Goal: Transaction & Acquisition: Purchase product/service

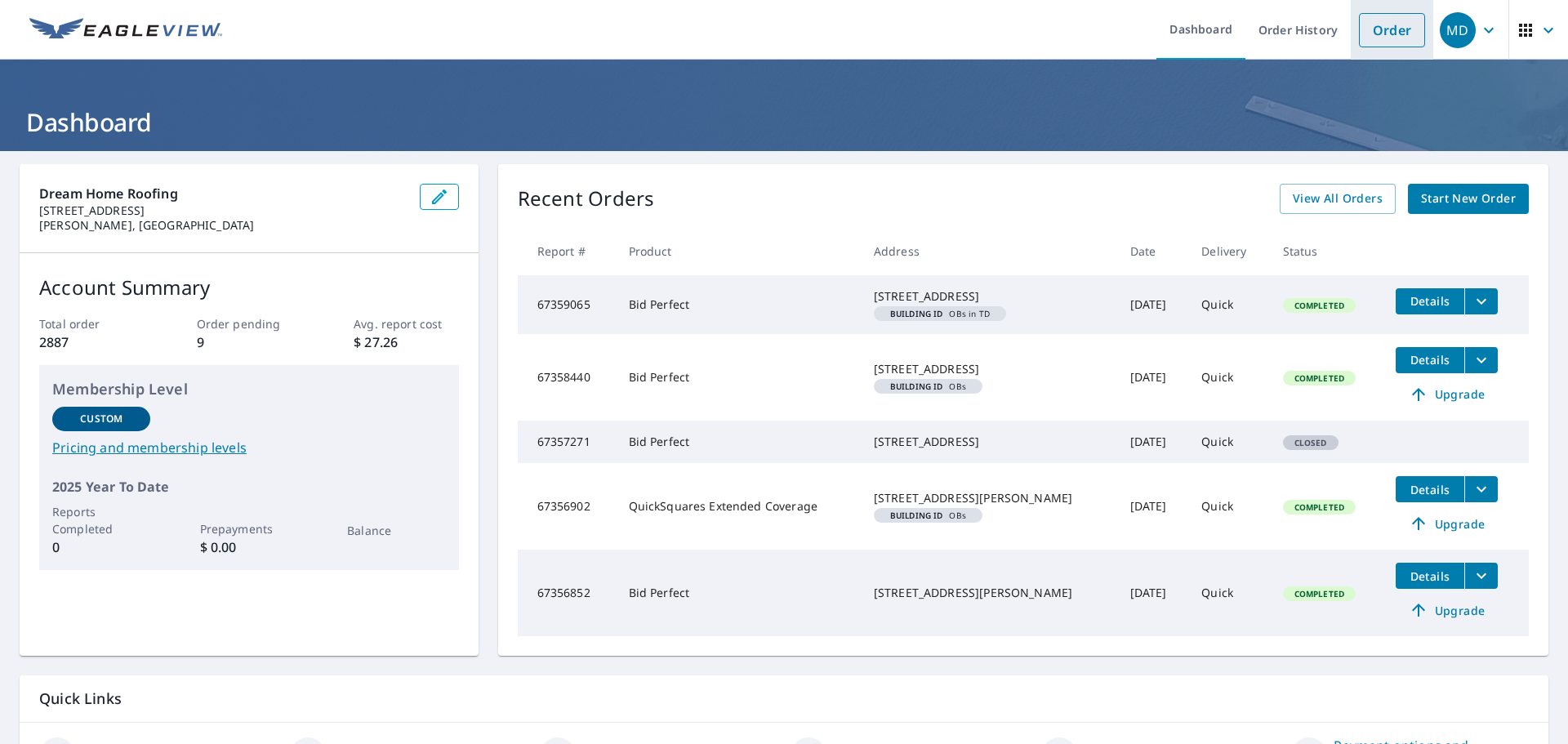
click at [1421, 25] on li "Order" at bounding box center [1391, 29] width 82 height 59
click at [1380, 17] on link "Order" at bounding box center [1391, 30] width 66 height 34
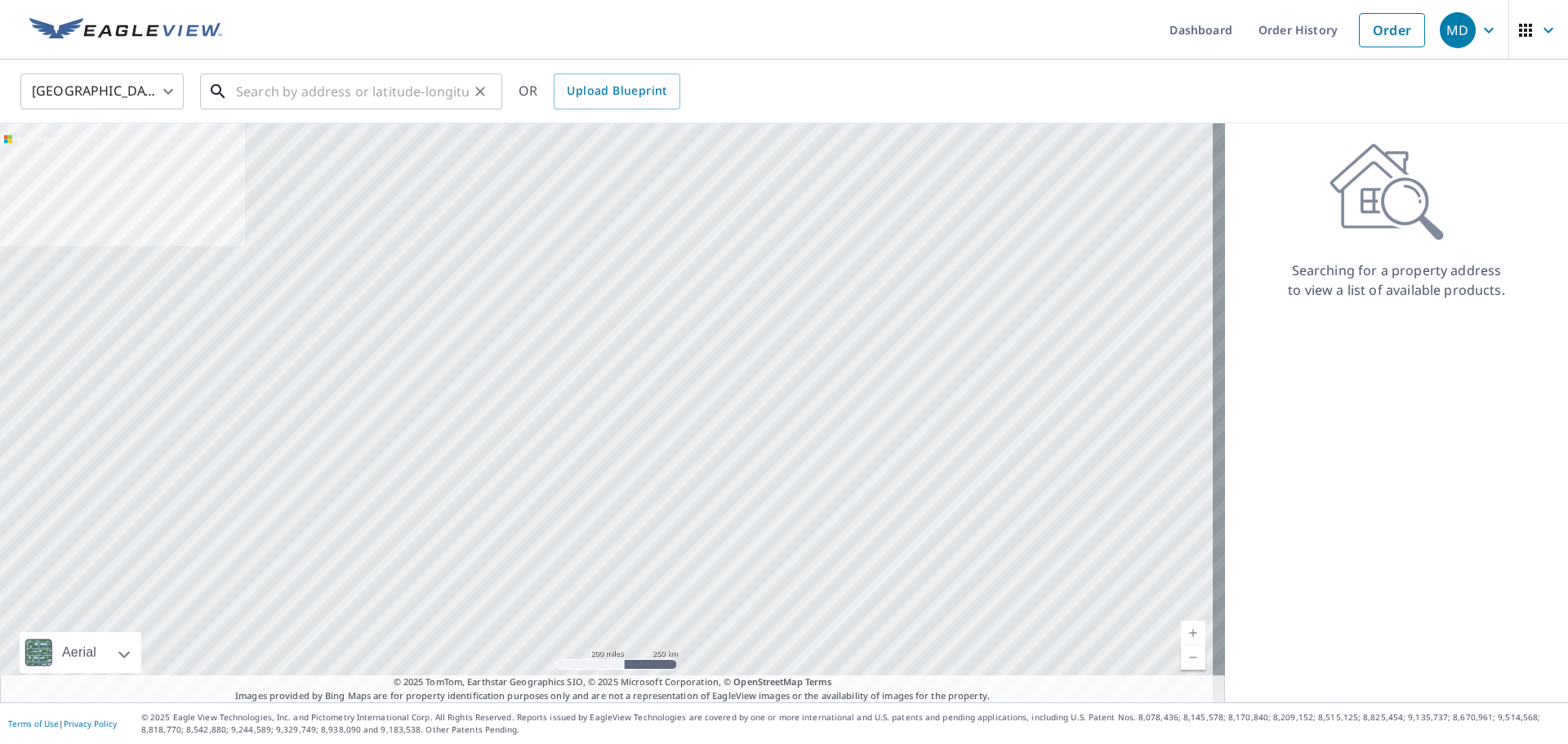
click at [269, 74] on input "text" at bounding box center [352, 92] width 233 height 45
paste input "[STREET_ADDRESS]"
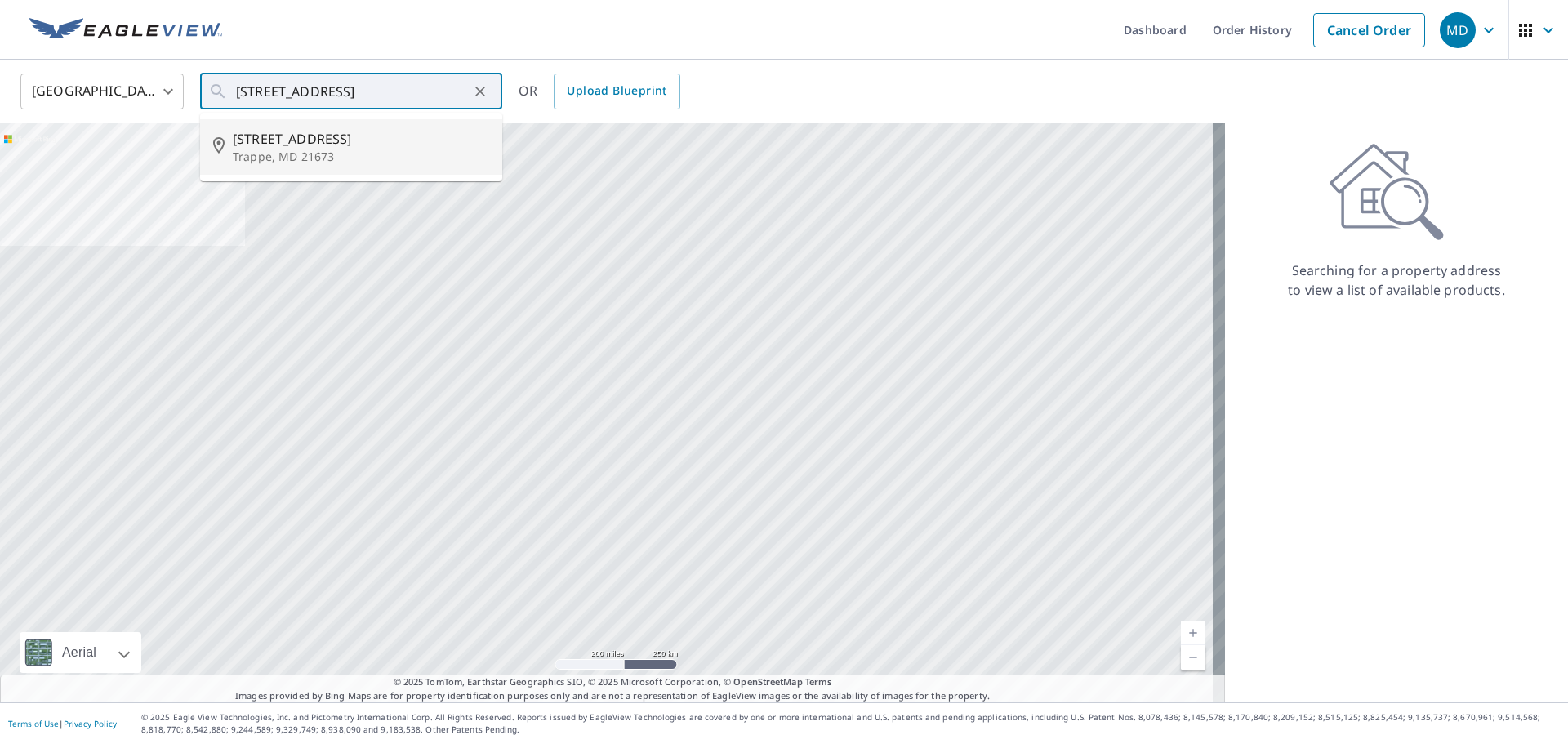
type input "[STREET_ADDRESS]"
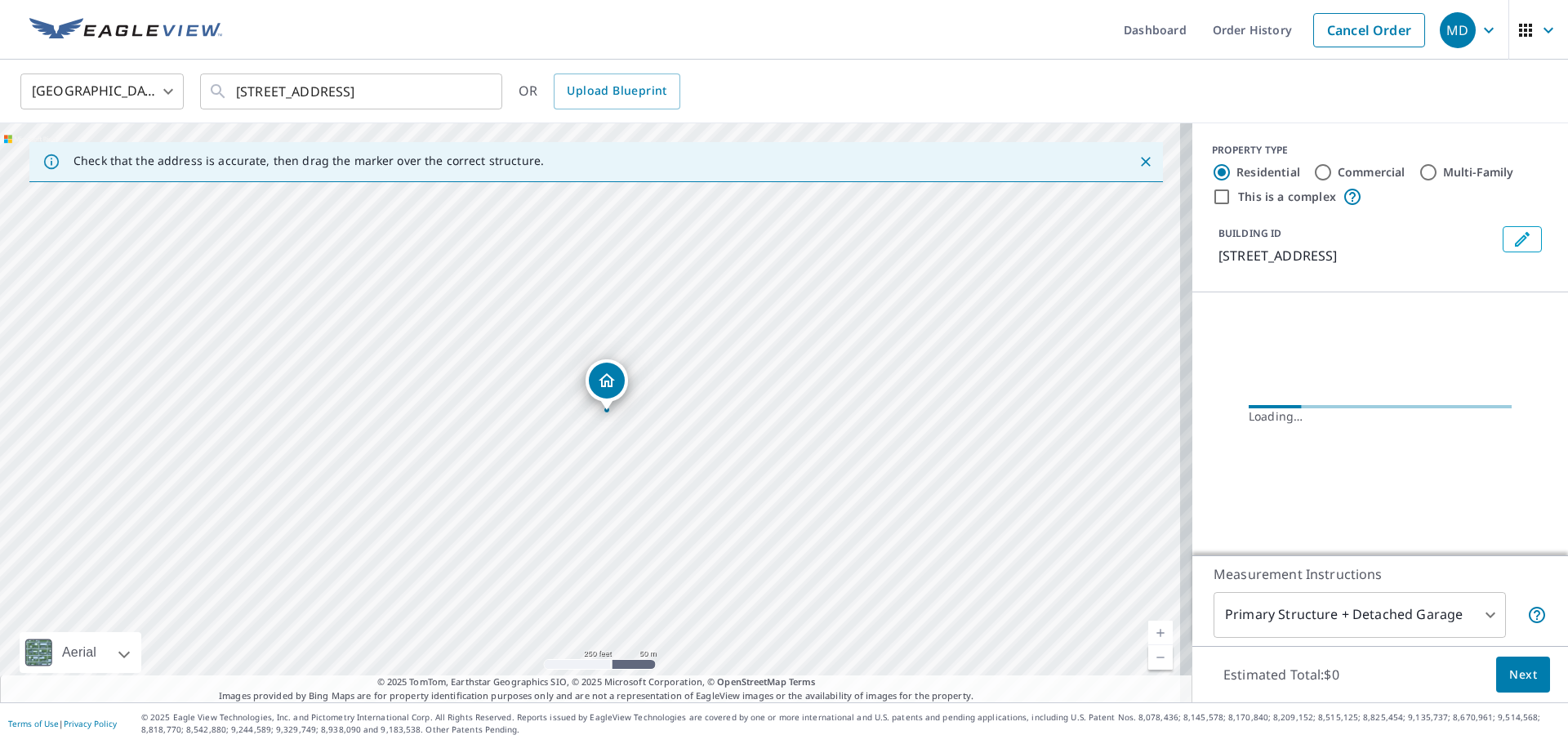
click at [1314, 624] on body "MD MD Dashboard Order History Cancel Order MD [GEOGRAPHIC_DATA] US ​ [STREET_AD…" at bounding box center [784, 372] width 1568 height 744
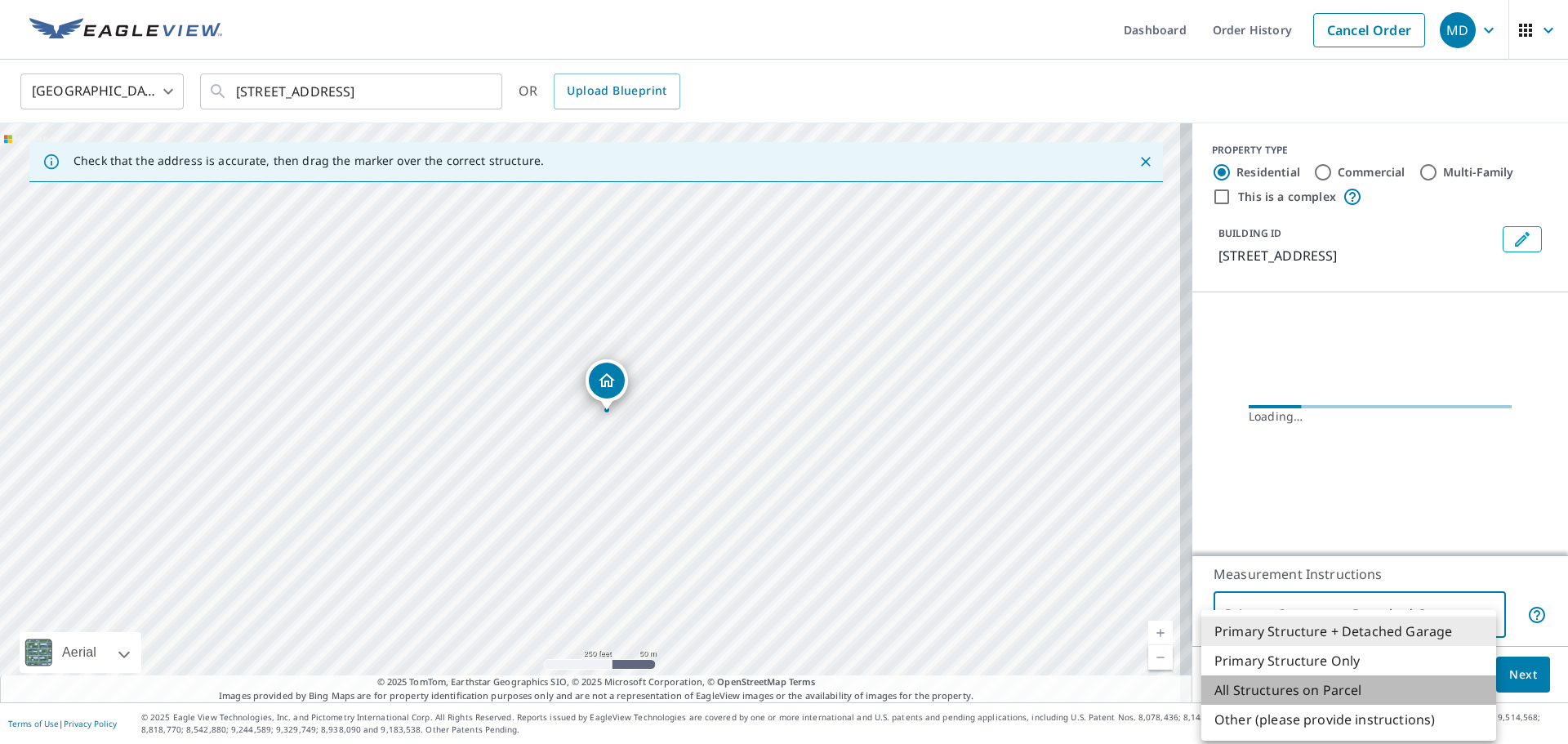
click at [1307, 675] on li "All Structures on Parcel" at bounding box center [1348, 689] width 295 height 29
type input "3"
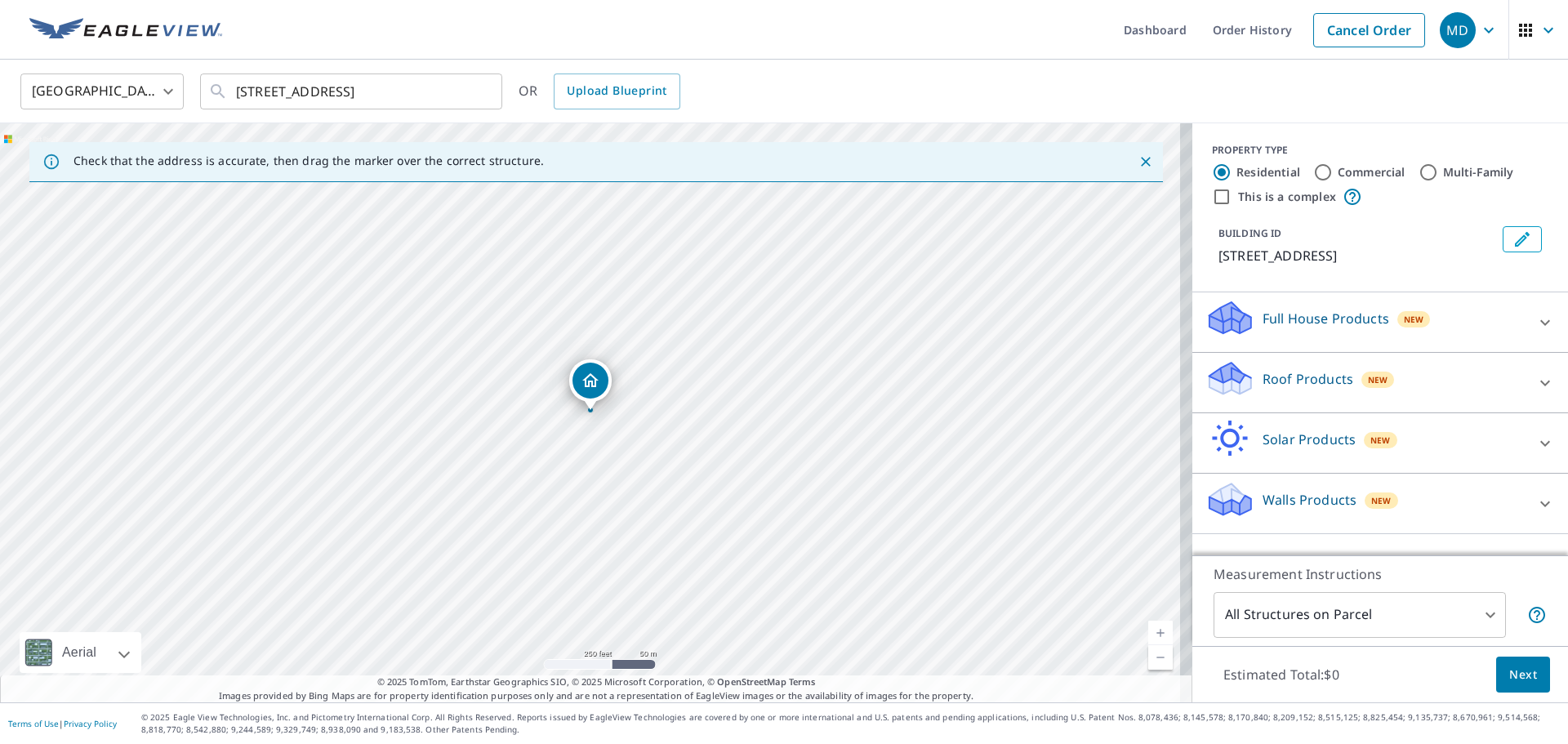
click at [1268, 360] on div "Roof Products New" at bounding box center [1365, 382] width 320 height 46
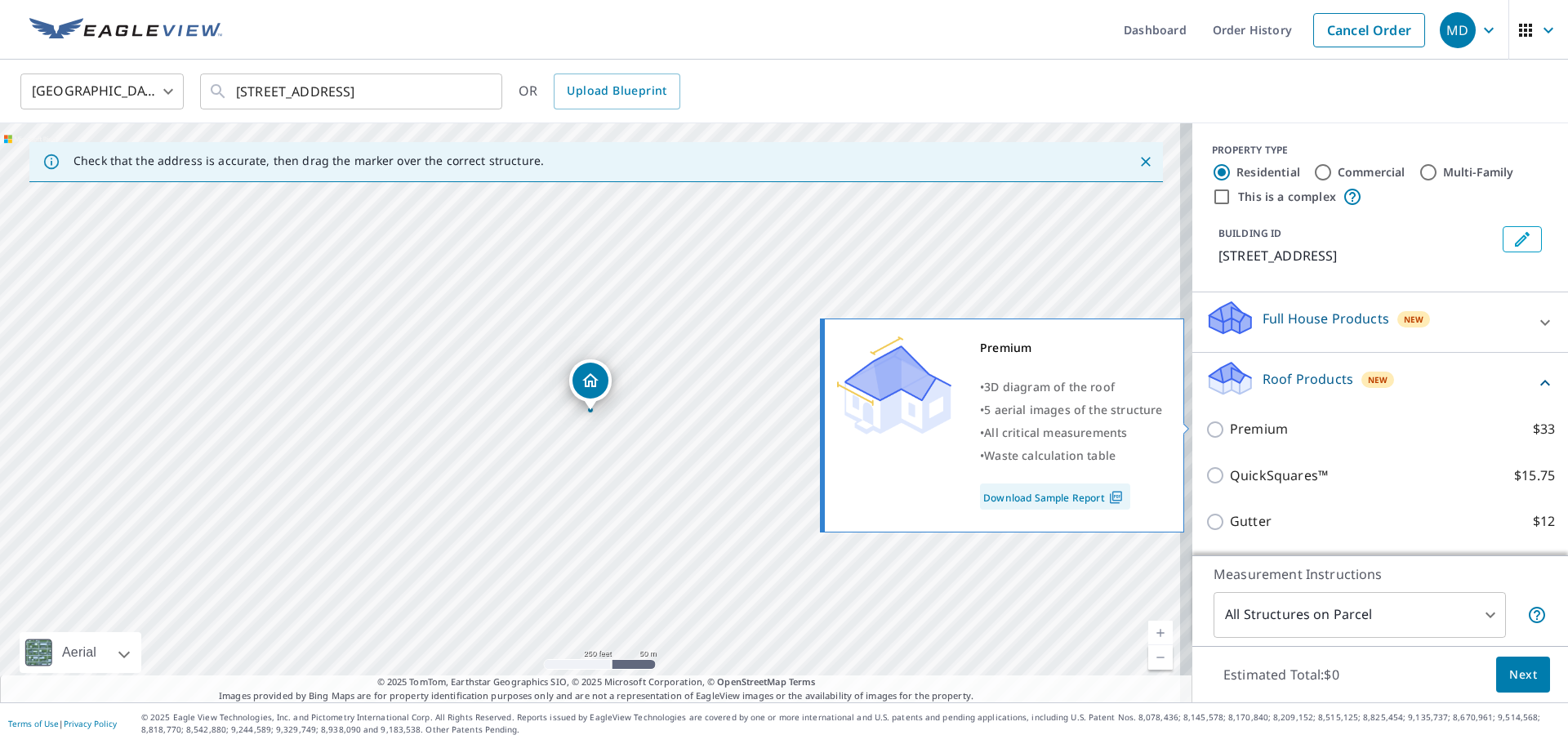
click at [1243, 424] on p "Premium" at bounding box center [1258, 430] width 58 height 21
click at [1230, 424] on input "Premium $33" at bounding box center [1218, 430] width 25 height 20
checkbox input "true"
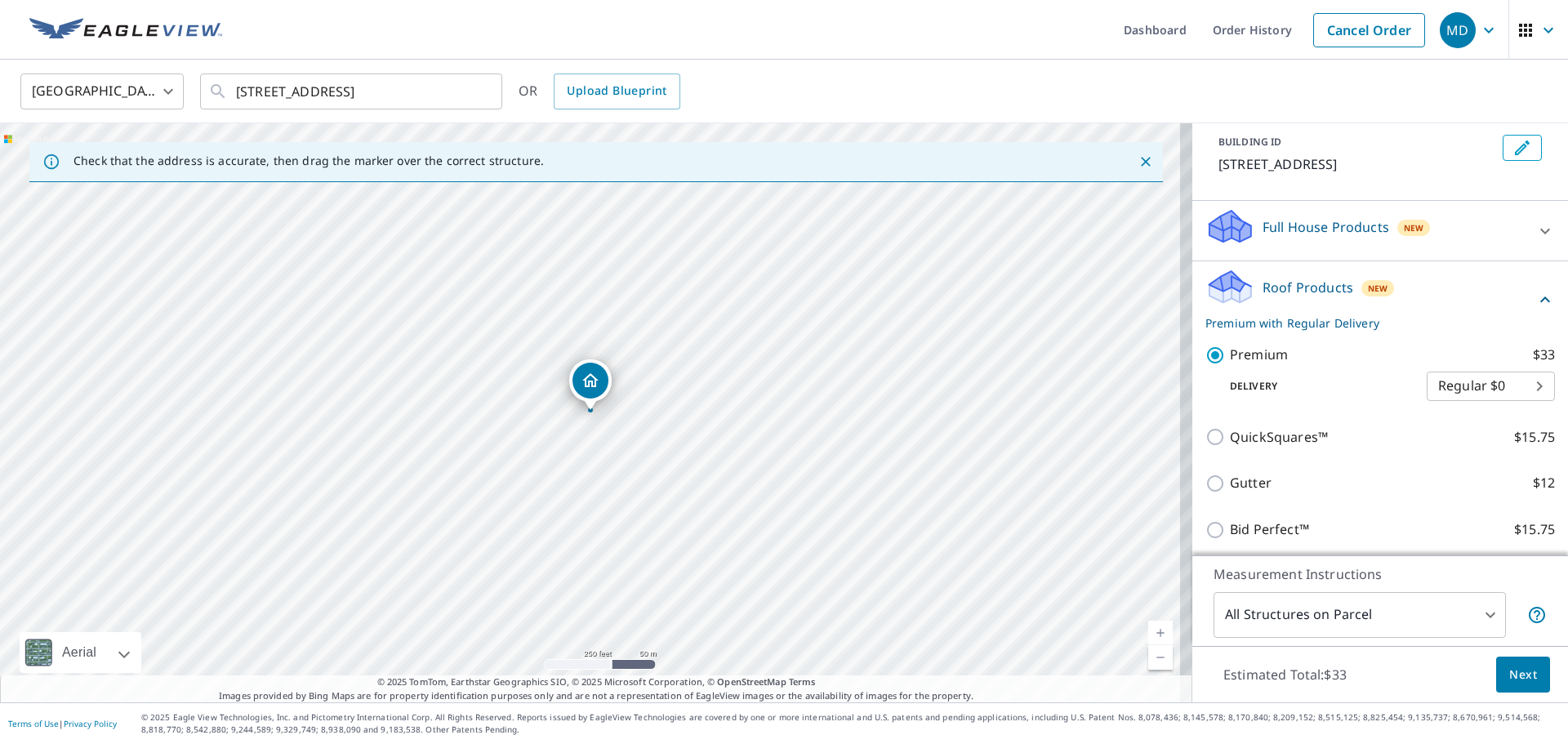
scroll to position [196, 0]
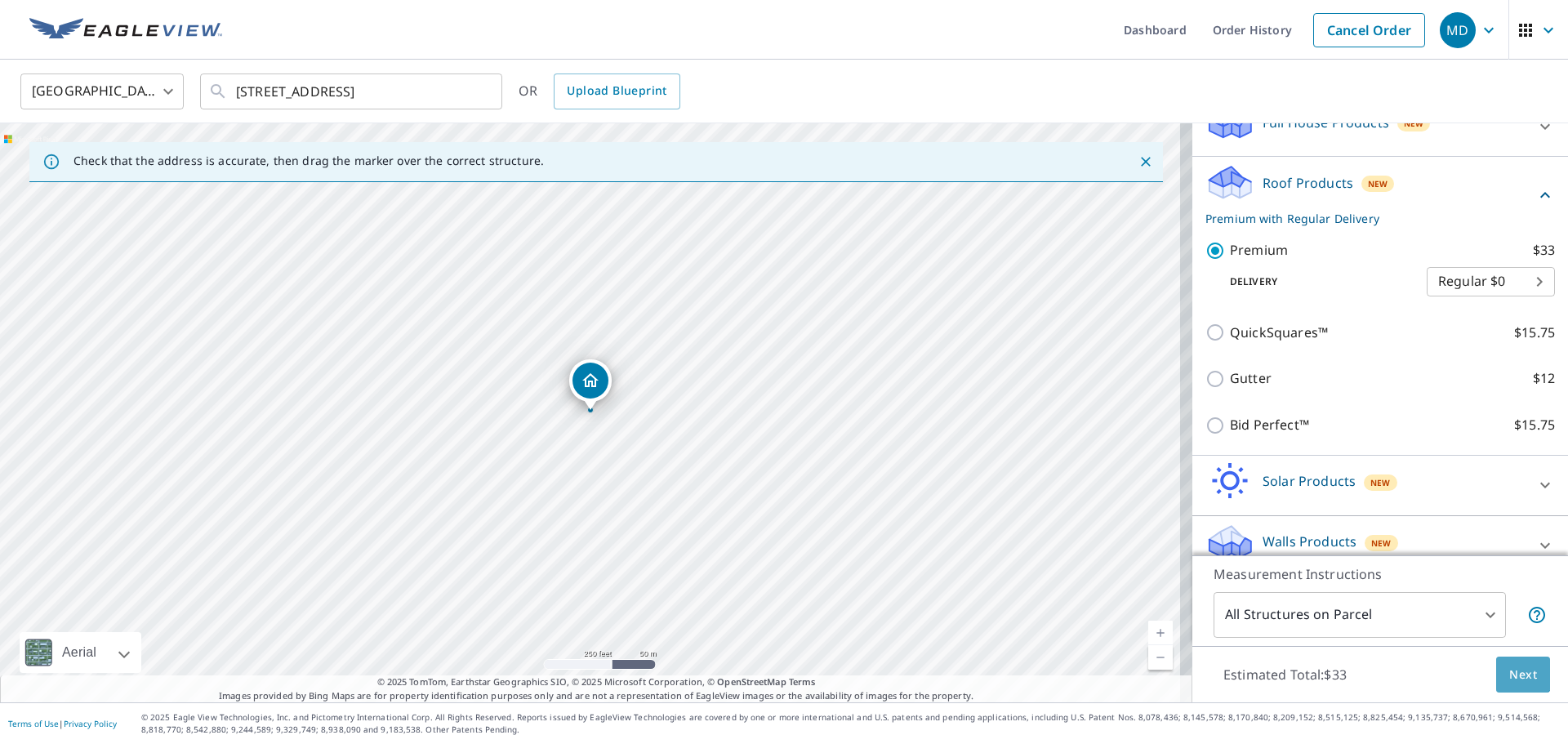
click at [1499, 666] on button "Next" at bounding box center [1523, 674] width 54 height 37
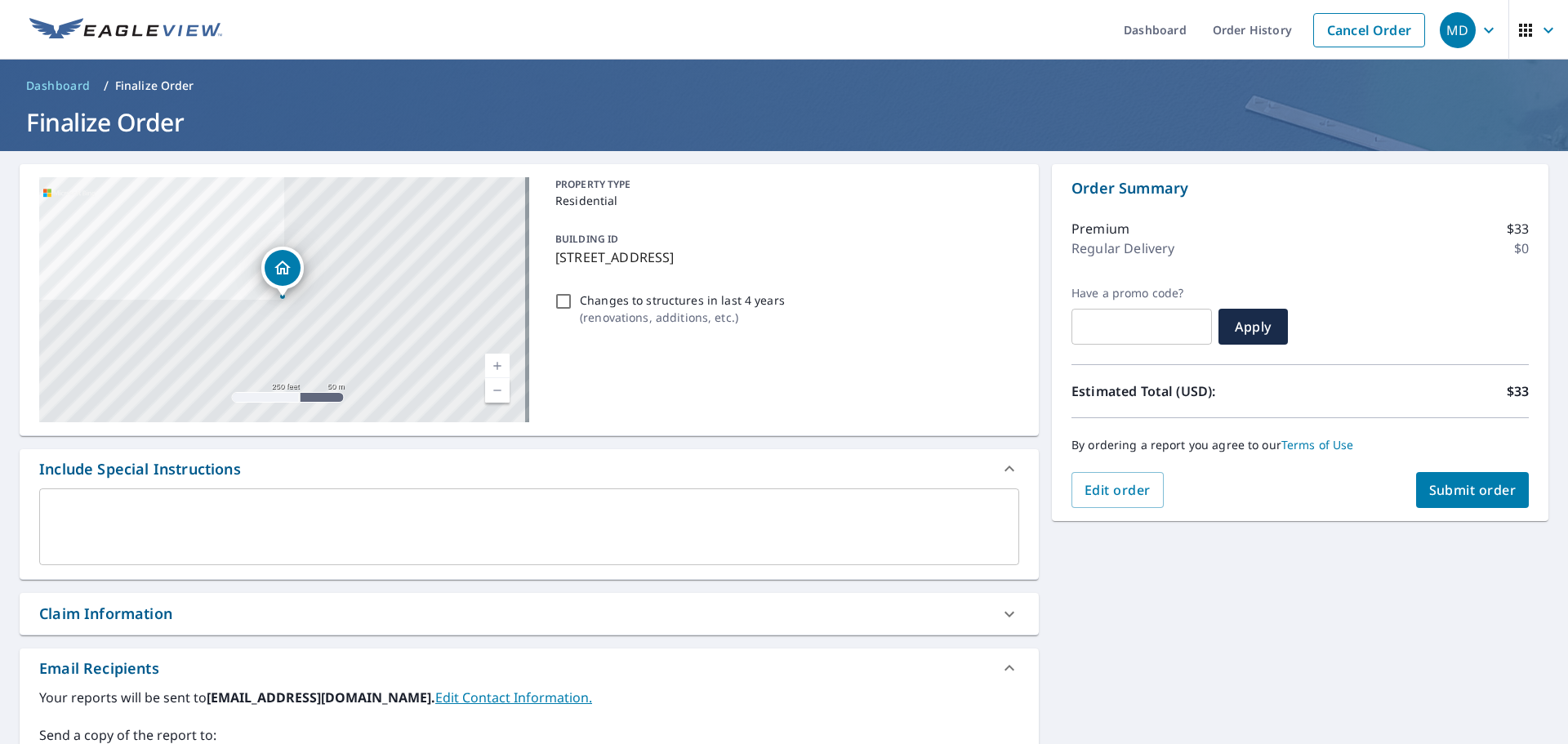
click at [257, 608] on div "Claim Information" at bounding box center [514, 613] width 951 height 22
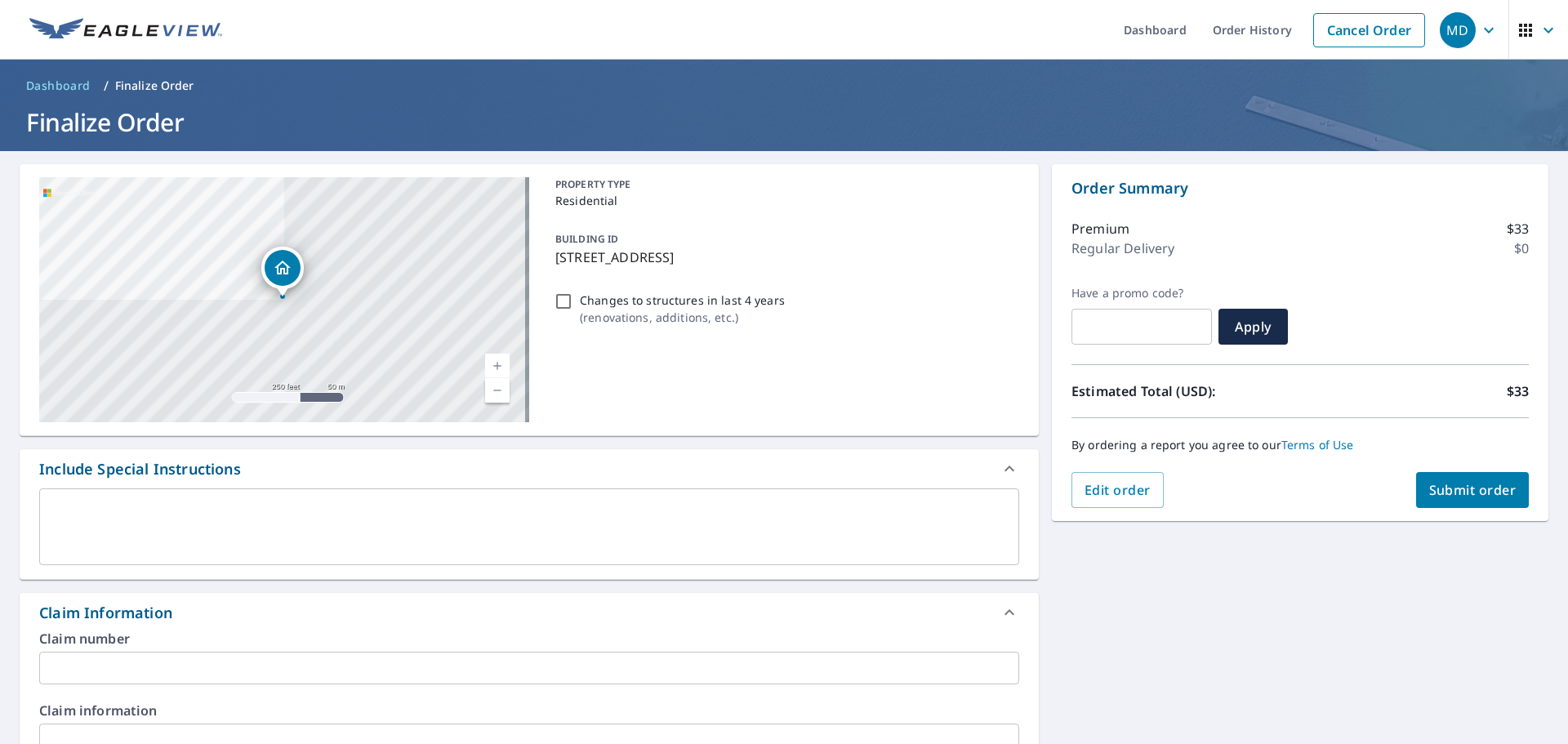
click at [1447, 508] on div "Order Summary Premium $33 Regular Delivery $0 Have a promo code? ​ Apply Estima…" at bounding box center [1300, 343] width 497 height 357
click at [1447, 504] on button "Submit order" at bounding box center [1473, 490] width 113 height 36
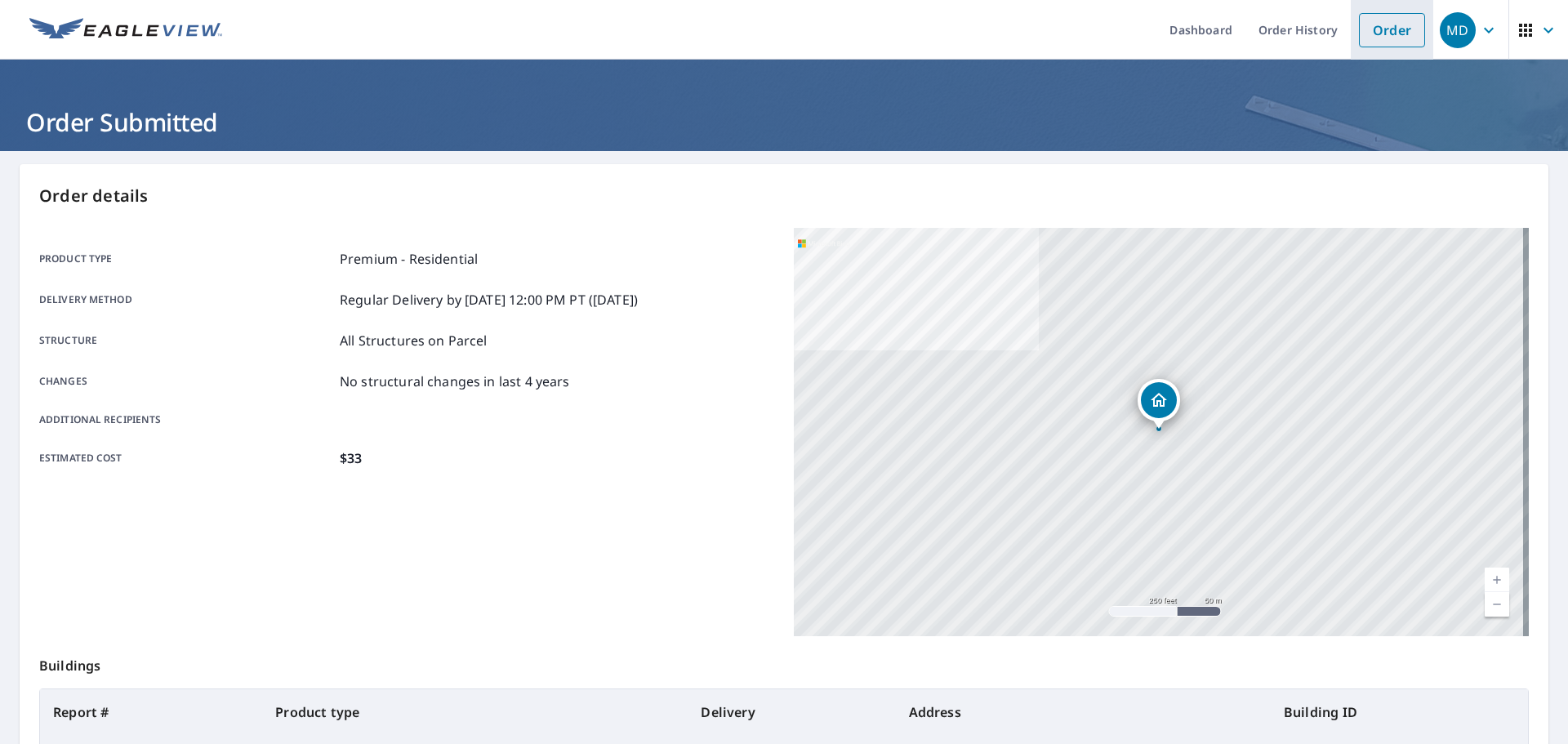
click at [1411, 27] on link "Order" at bounding box center [1391, 30] width 66 height 34
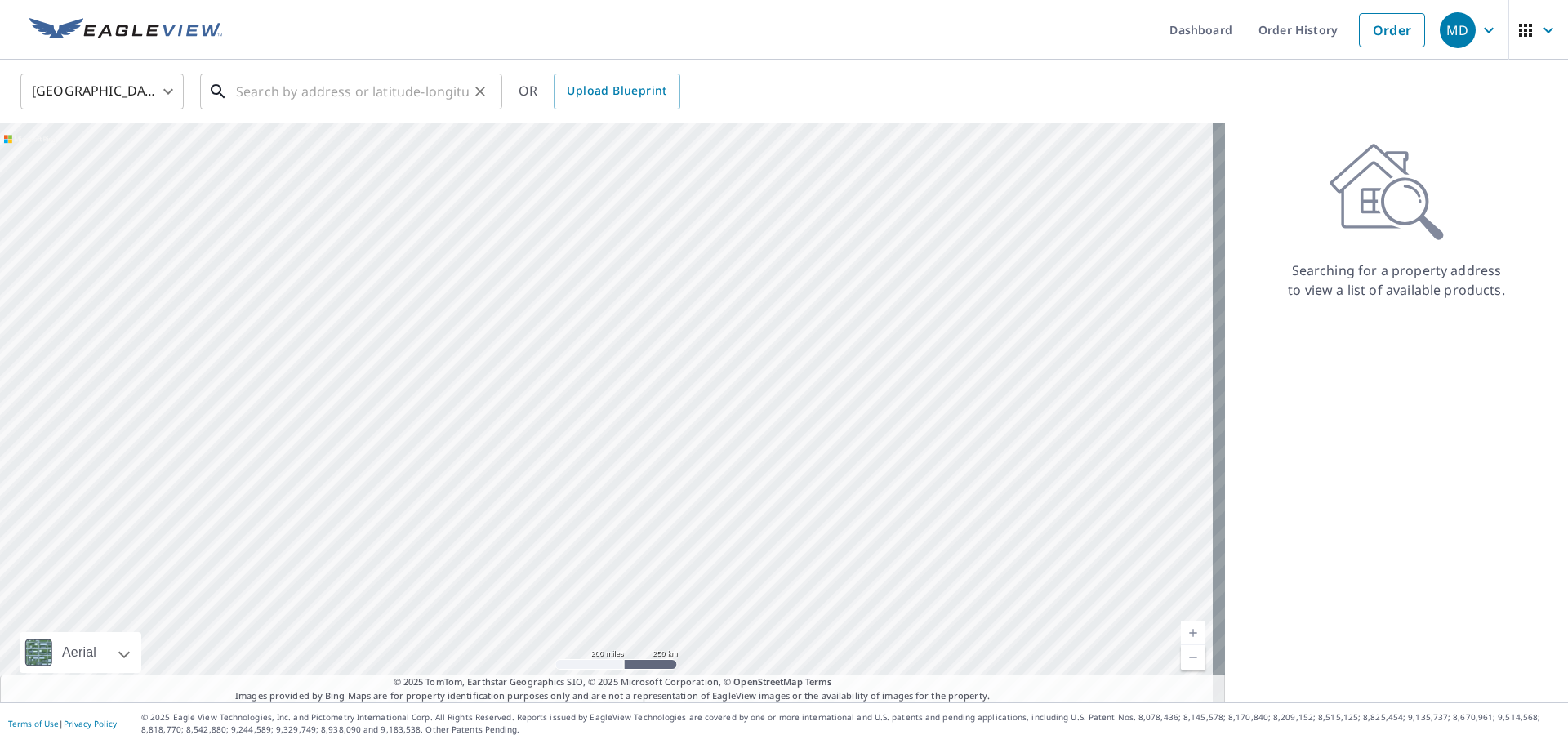
click at [314, 93] on input "text" at bounding box center [352, 92] width 233 height 45
paste input "[STREET_ADDRESS]"
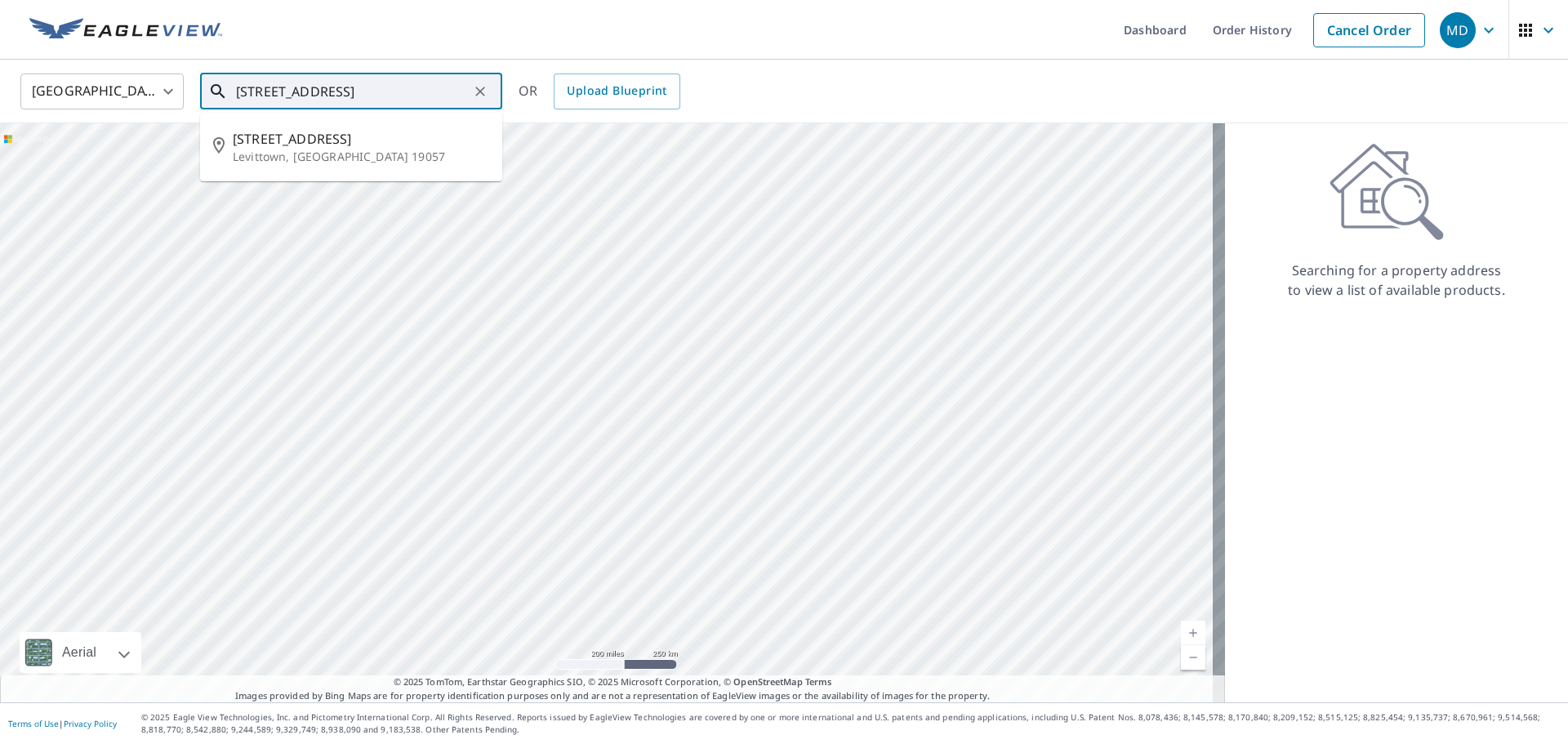
type input "[STREET_ADDRESS]"
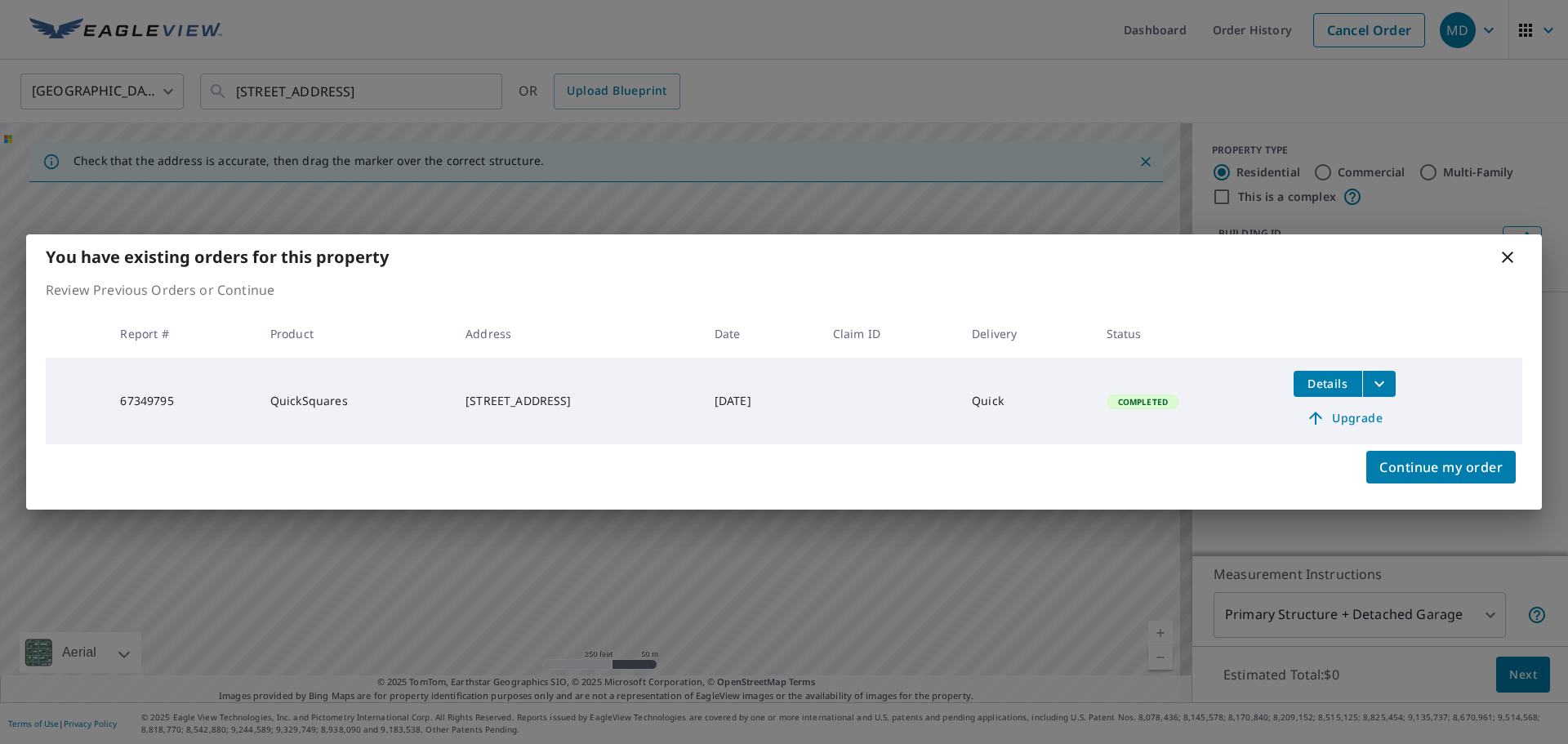
click at [1340, 409] on span "Upgrade" at bounding box center [1344, 418] width 82 height 20
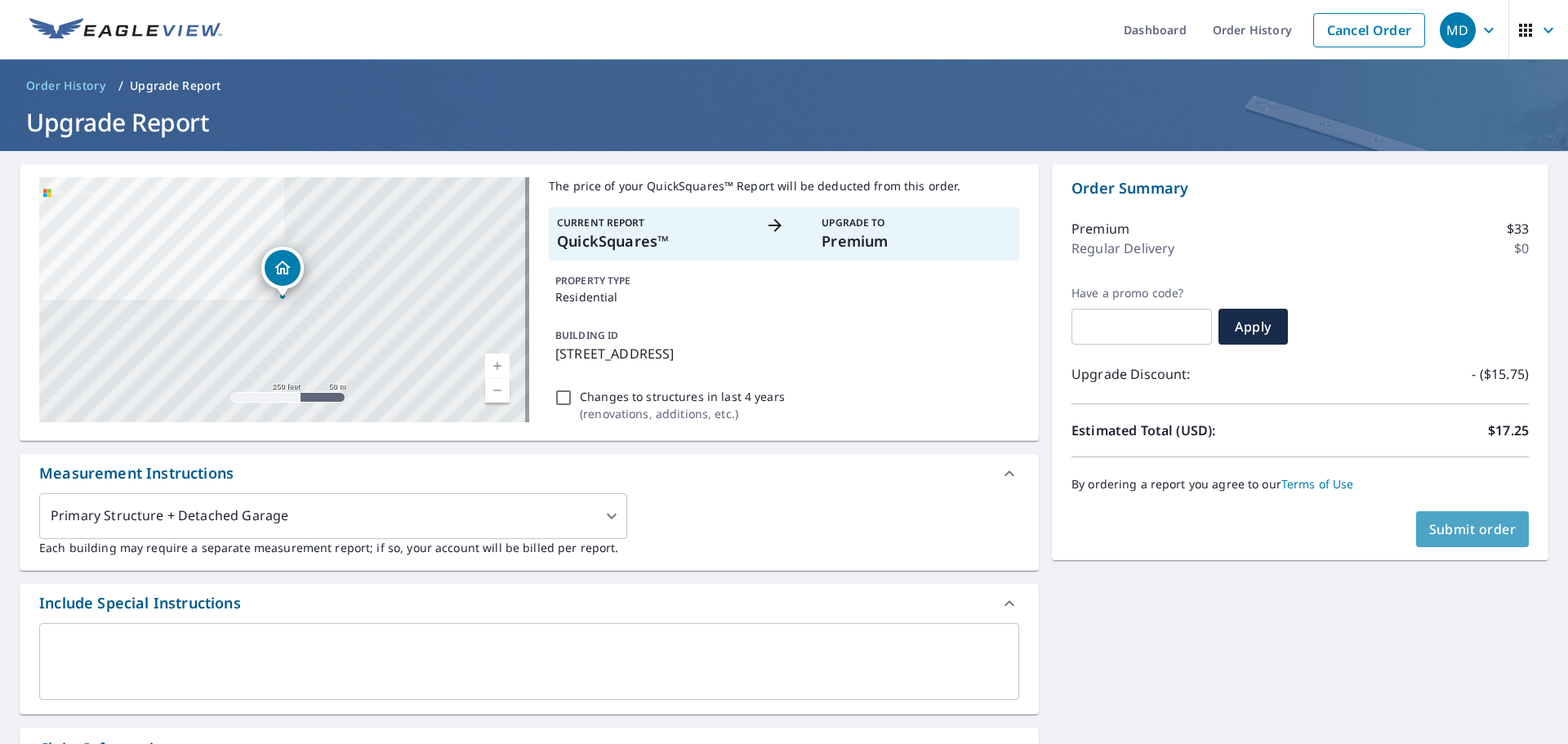
click at [1480, 523] on span "Submit order" at bounding box center [1473, 529] width 88 height 18
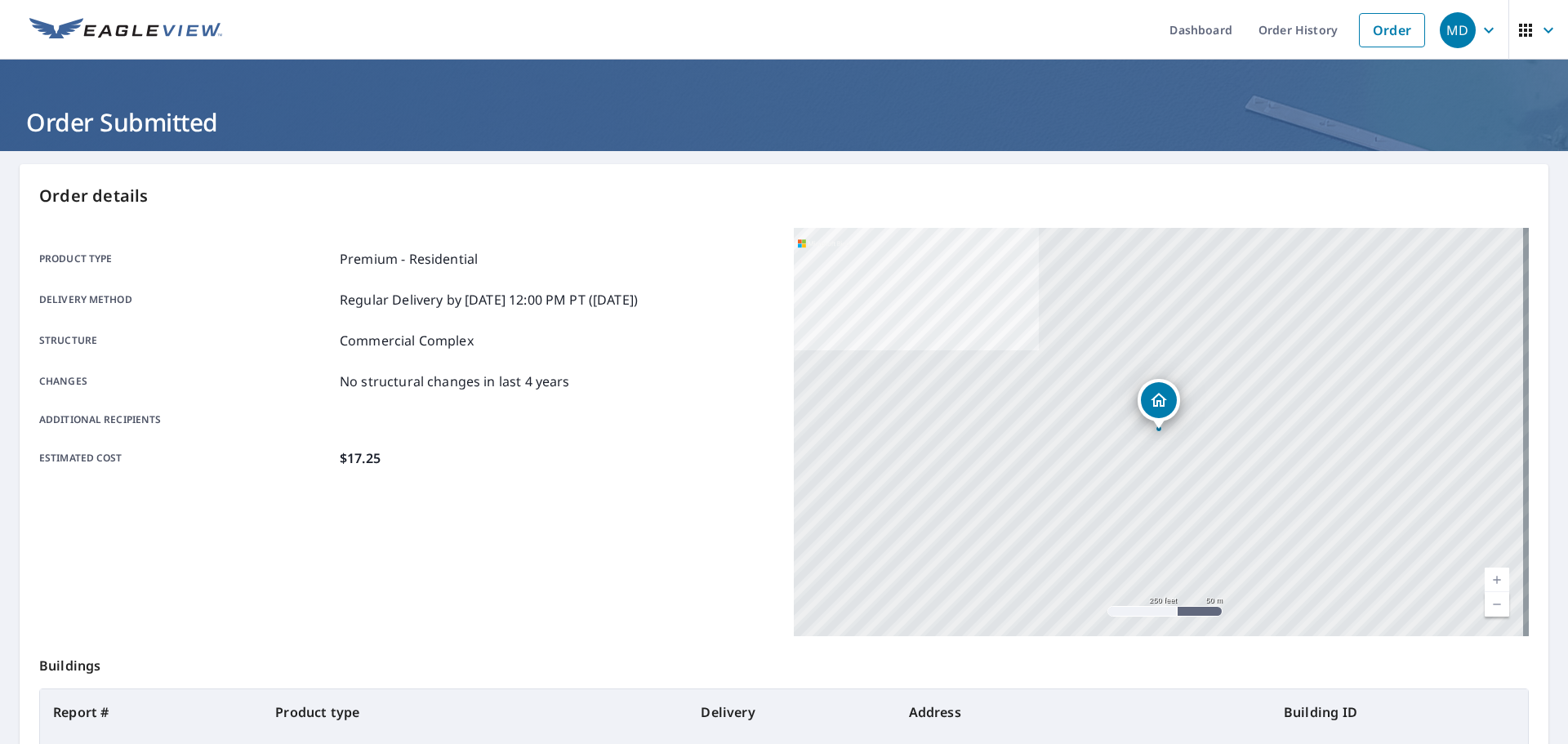
scroll to position [214, 0]
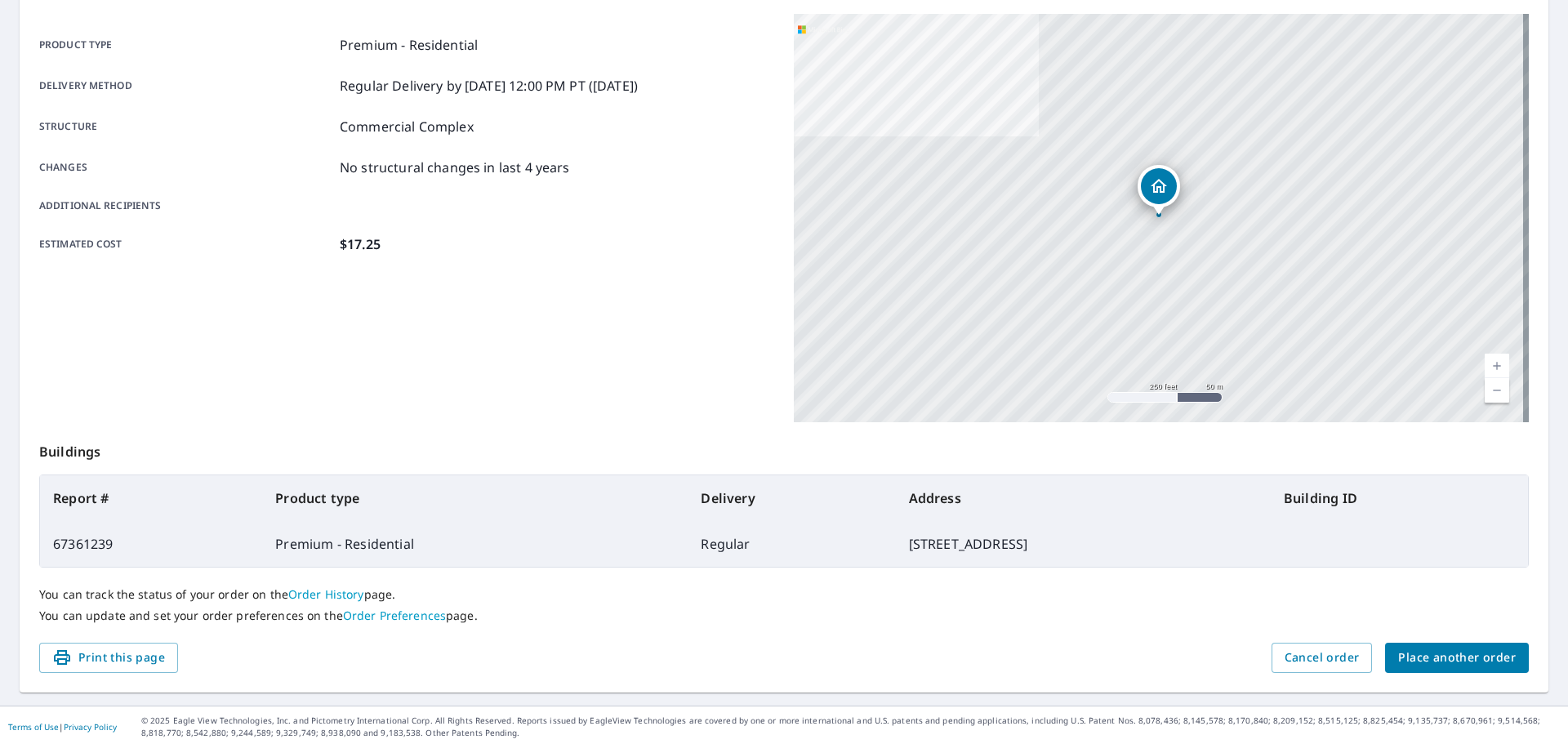
click at [1498, 667] on button "Place another order" at bounding box center [1457, 658] width 143 height 30
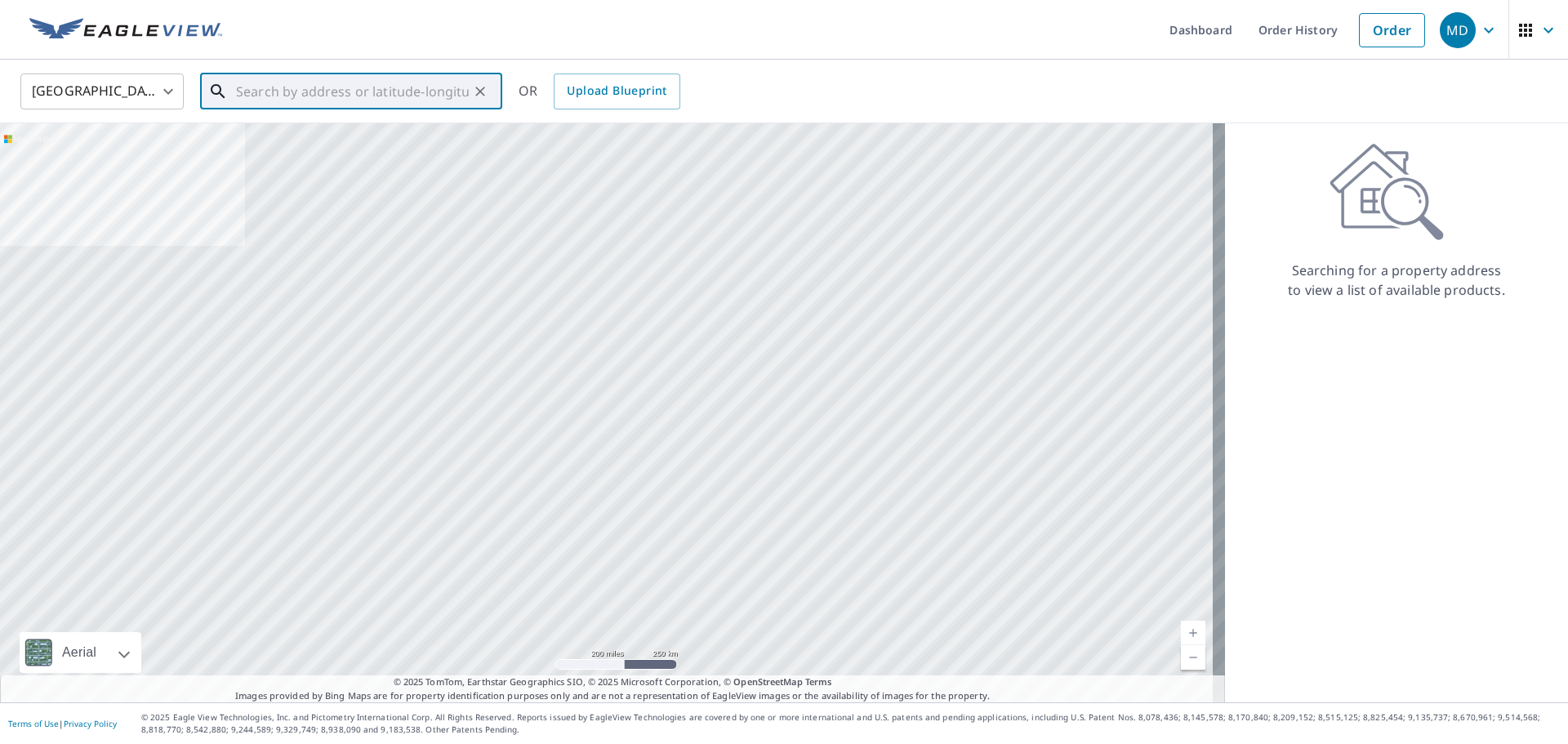
click at [275, 87] on input "text" at bounding box center [352, 92] width 233 height 45
paste input "[STREET_ADDRESS][PERSON_NAME]"
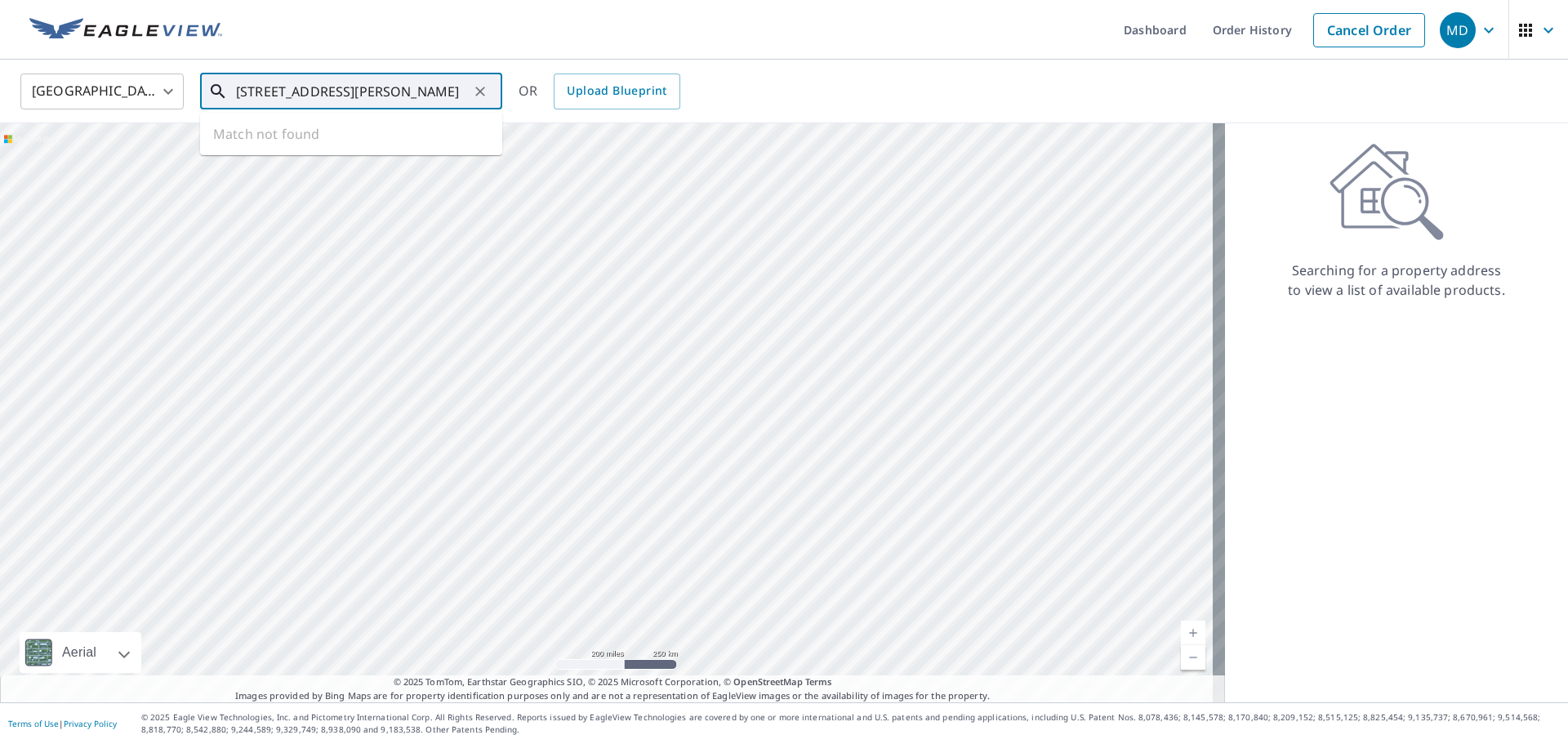
scroll to position [0, 20]
type input "[STREET_ADDRESS][PERSON_NAME]"
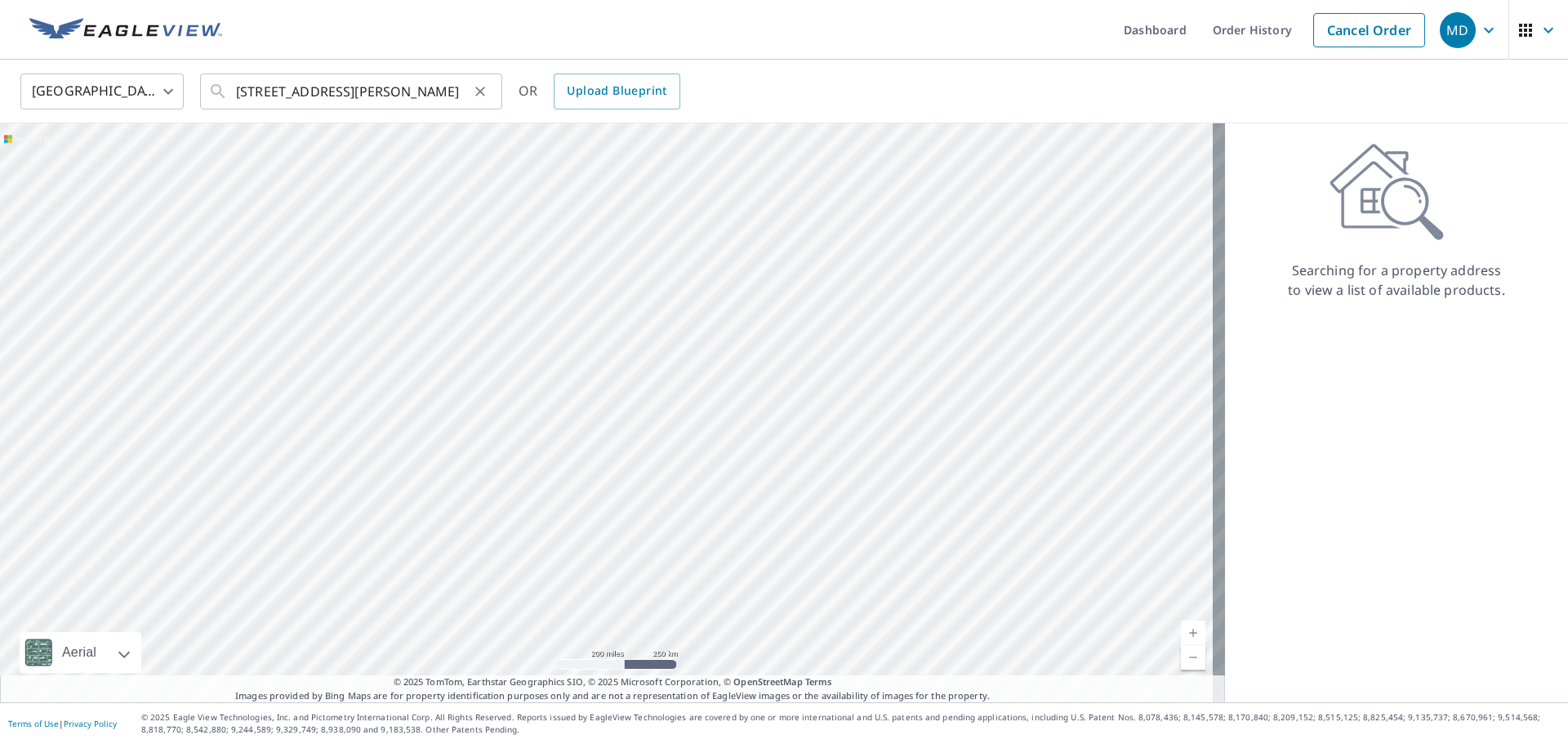
scroll to position [0, 0]
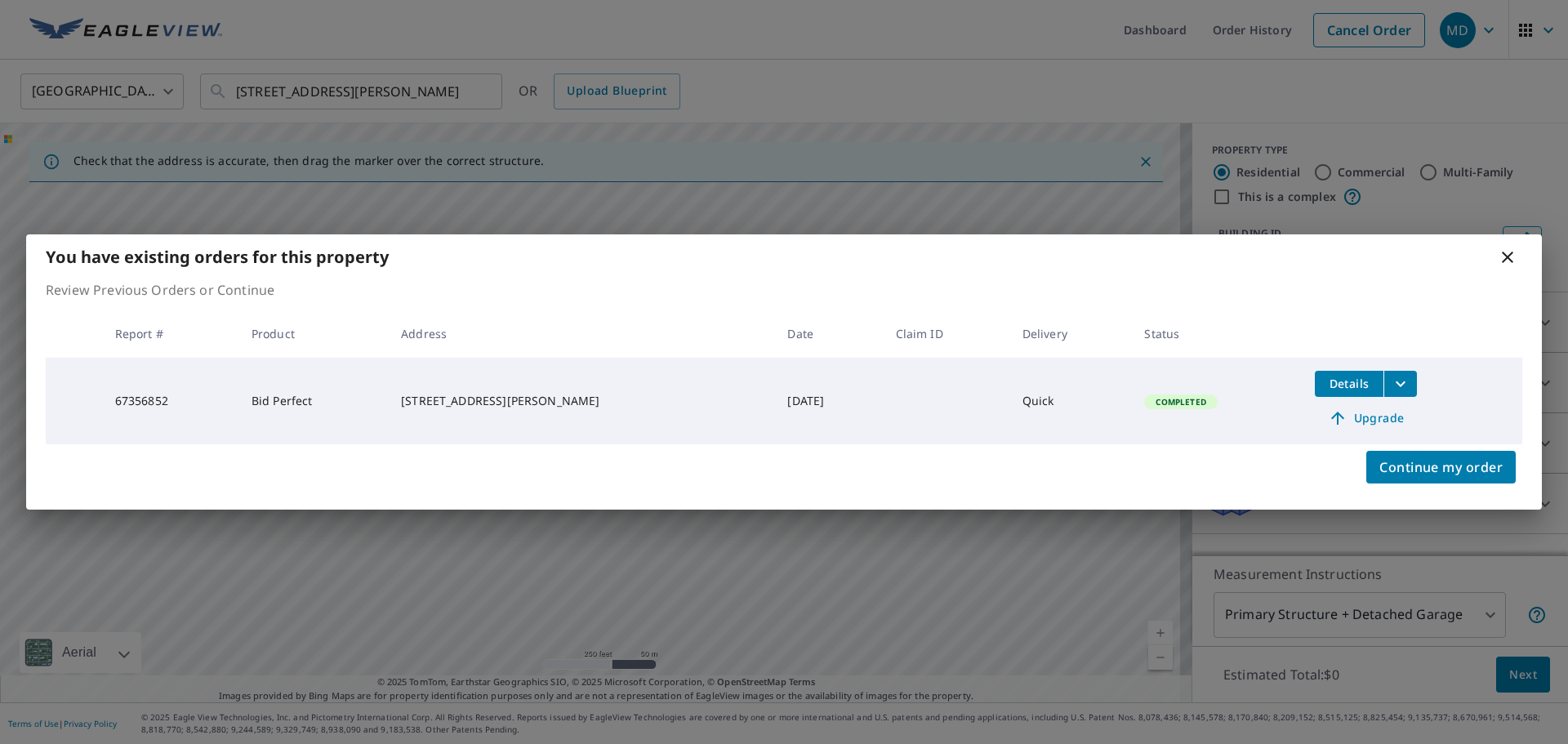
click at [1358, 421] on span "Upgrade" at bounding box center [1365, 418] width 82 height 20
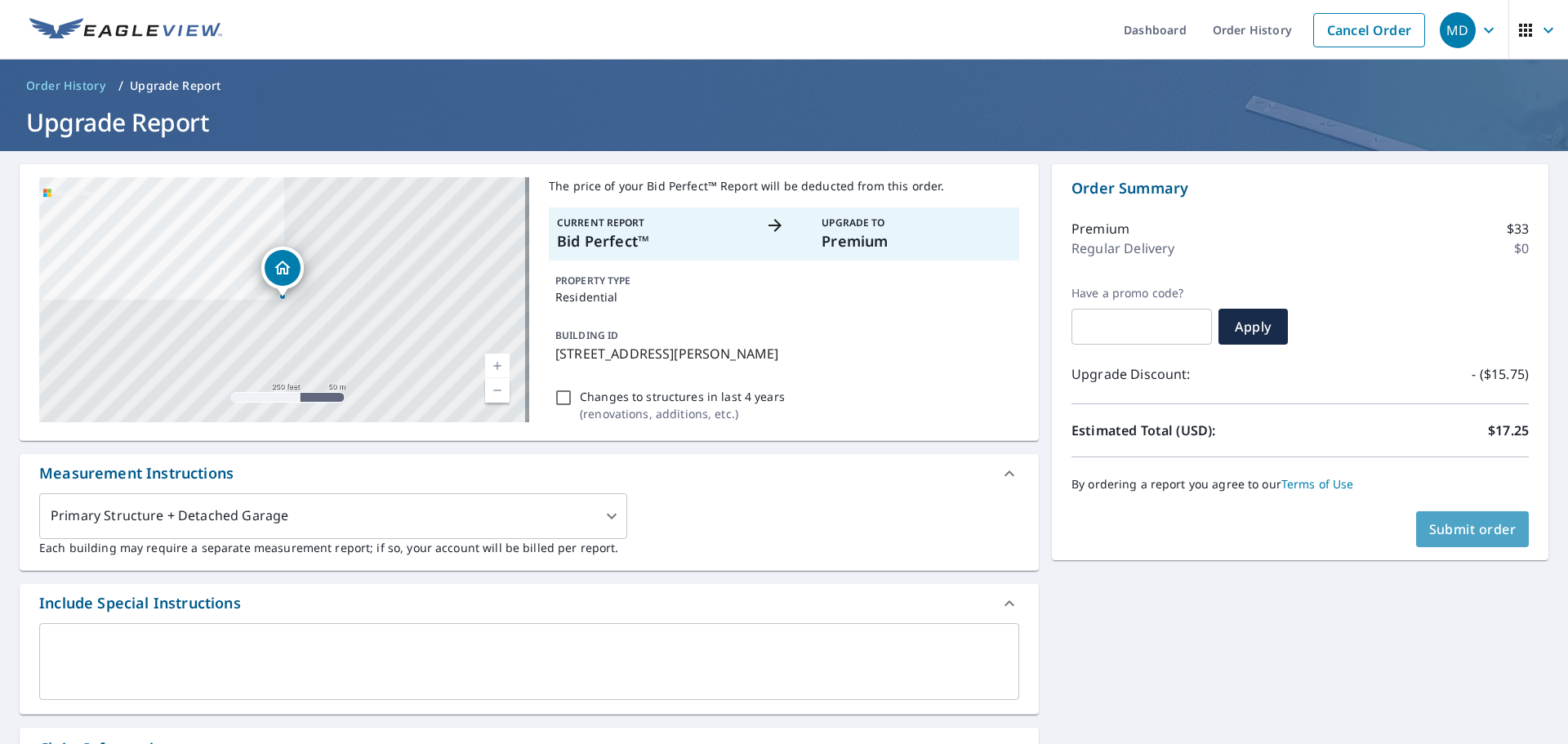
click at [1480, 530] on span "Submit order" at bounding box center [1473, 529] width 88 height 18
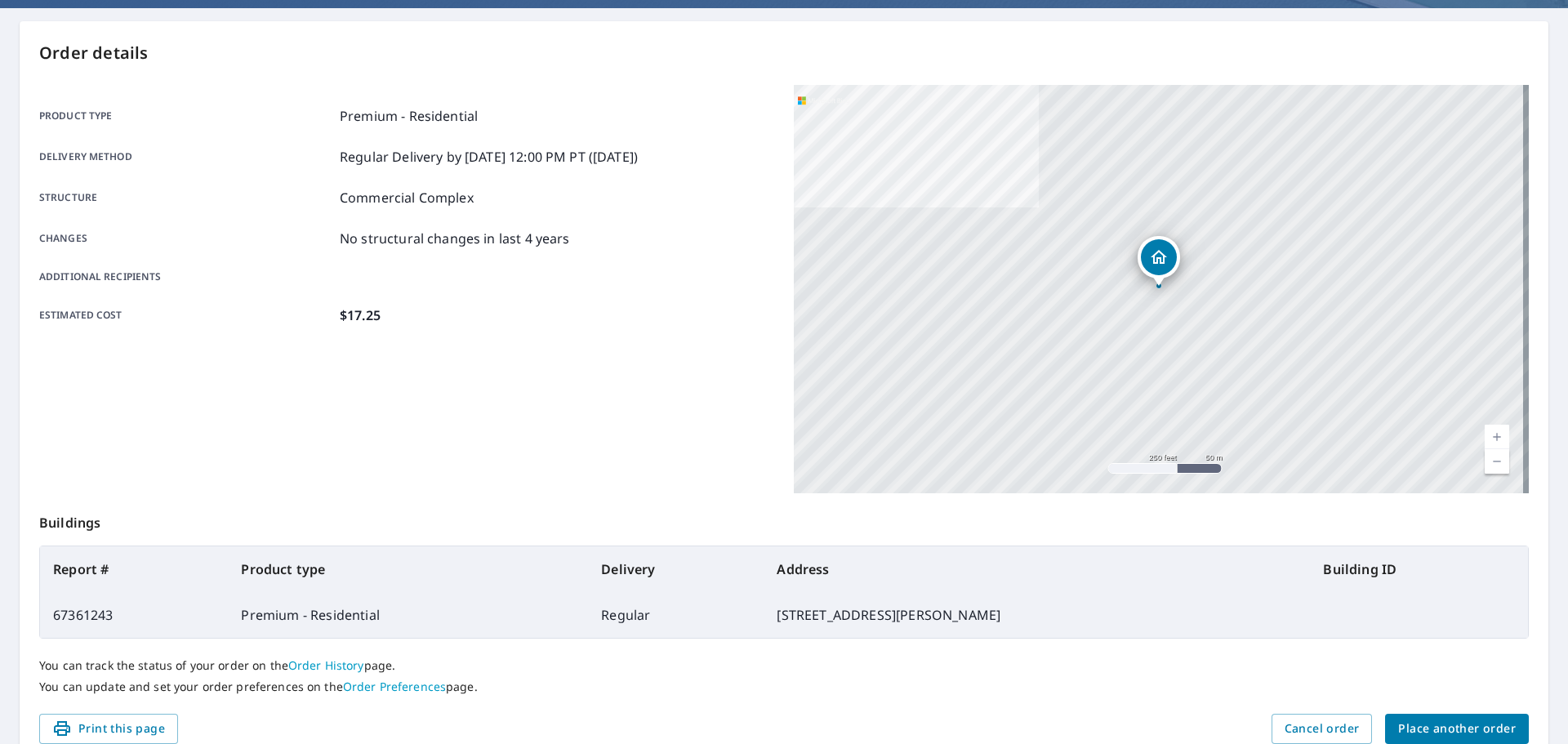
scroll to position [214, 0]
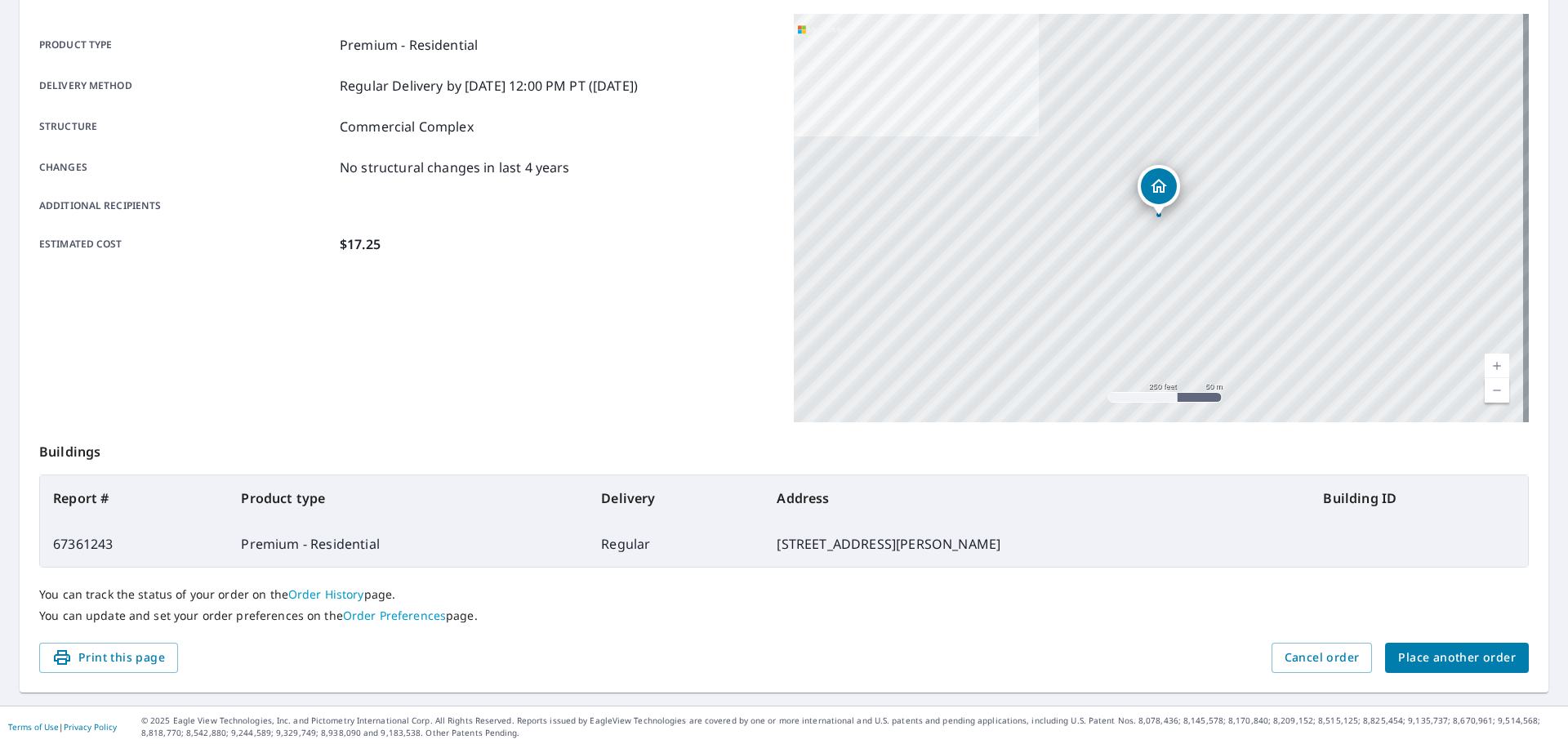
click at [1463, 651] on span "Place another order" at bounding box center [1457, 658] width 118 height 21
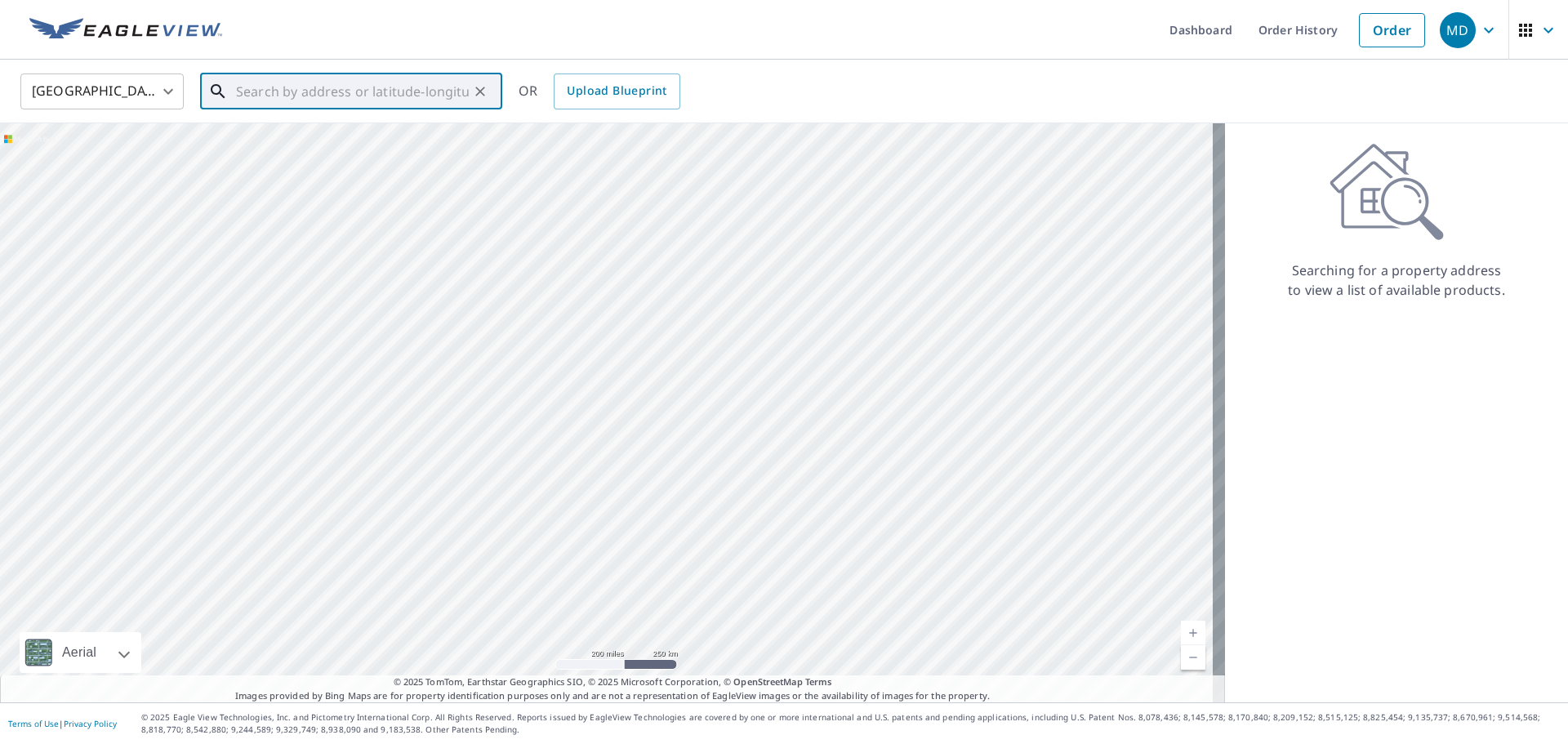
click at [356, 107] on input "text" at bounding box center [352, 92] width 233 height 45
paste input "[STREET_ADDRESS]"
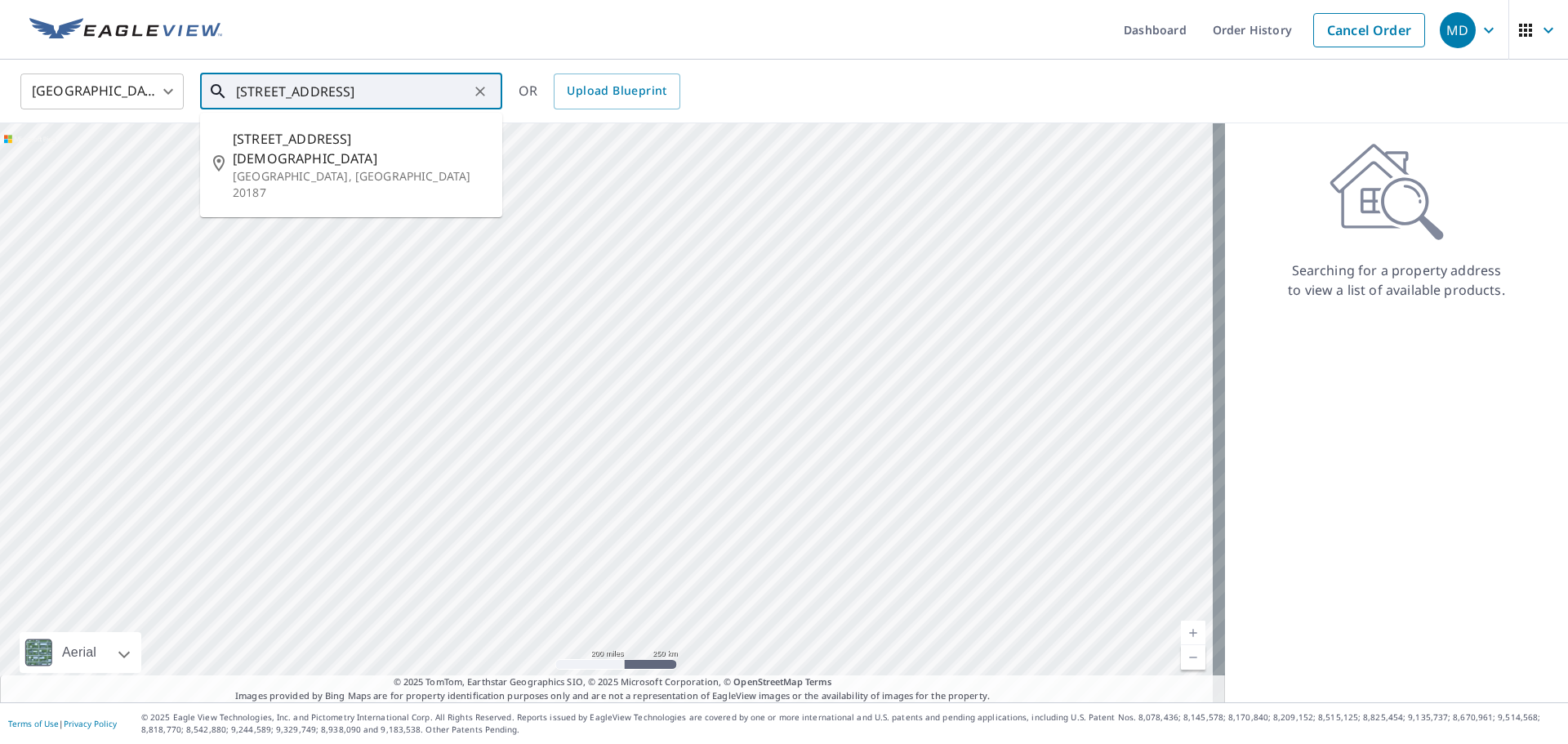
type input "[STREET_ADDRESS]"
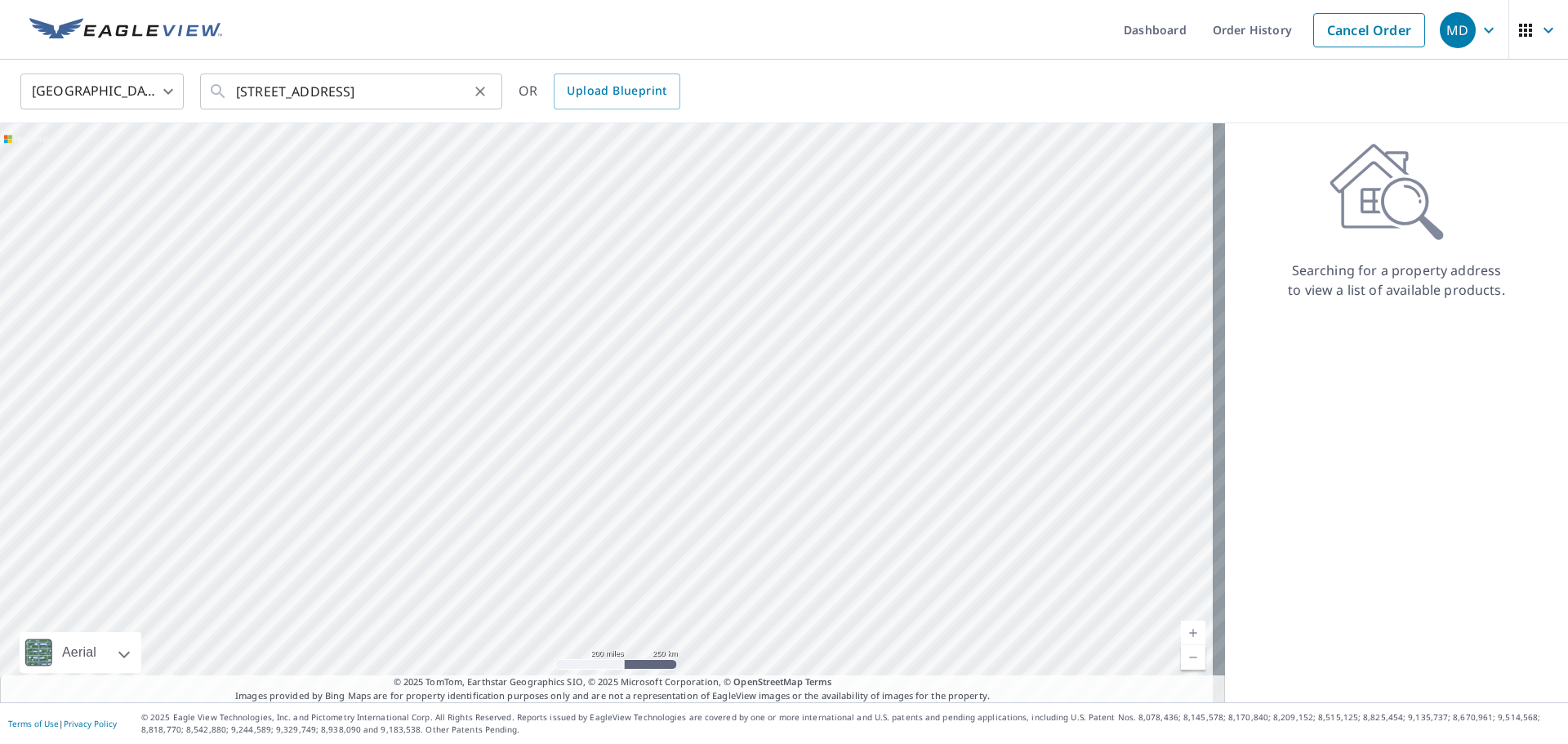
scroll to position [0, 0]
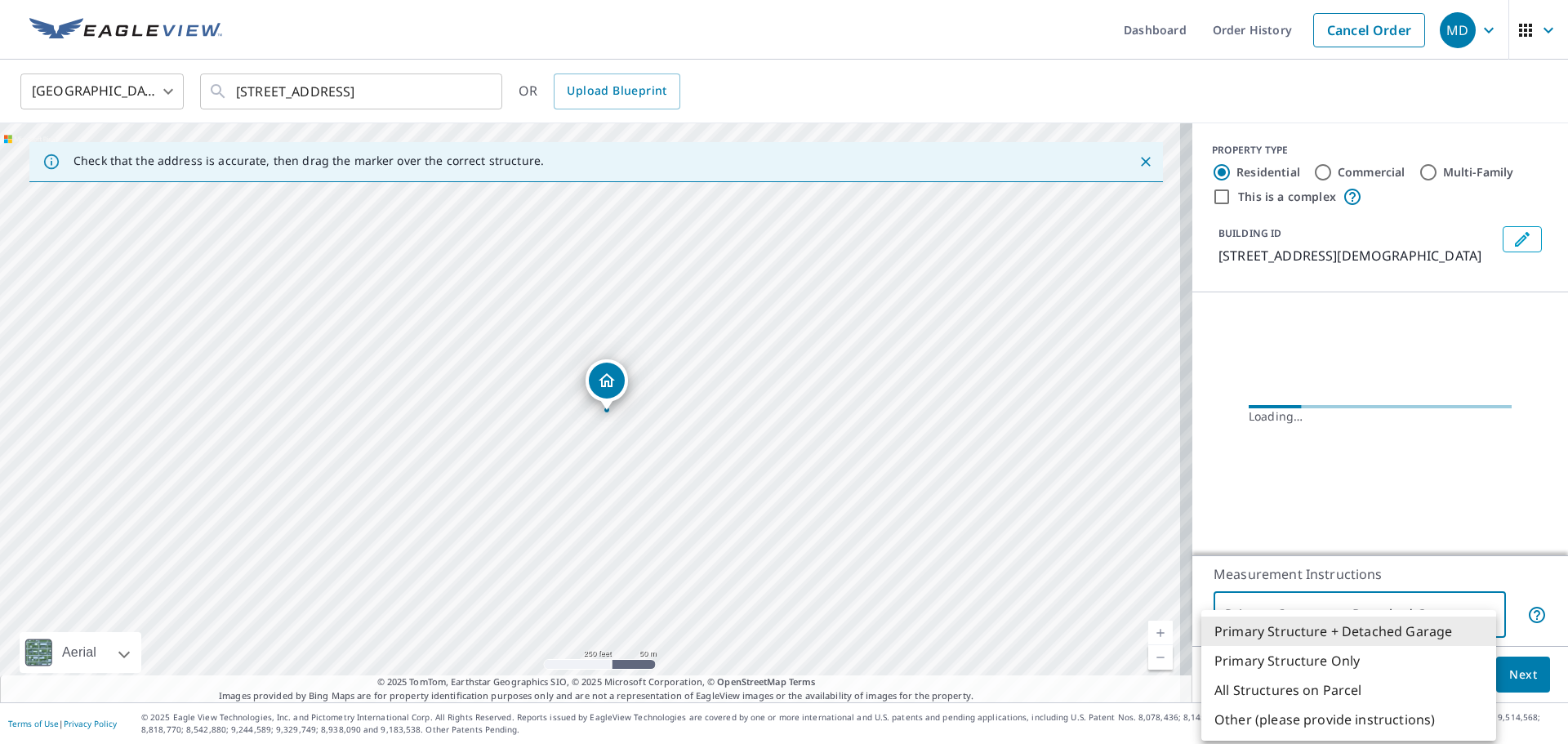
click at [1357, 619] on body "MD MD Dashboard Order History Cancel Order MD [GEOGRAPHIC_DATA] US ​ [STREET_AD…" at bounding box center [784, 372] width 1568 height 744
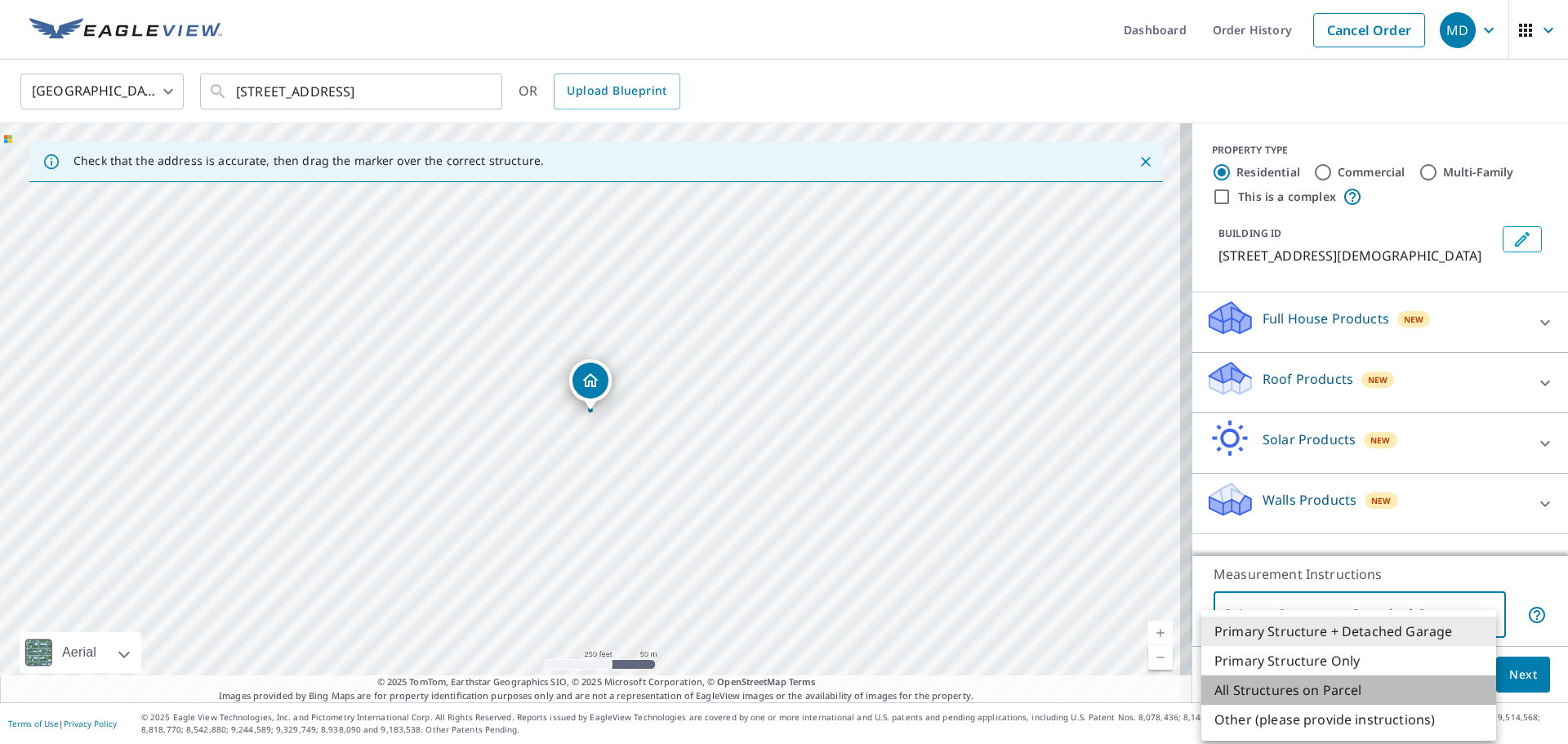
click at [1310, 681] on li "All Structures on Parcel" at bounding box center [1348, 689] width 295 height 29
type input "3"
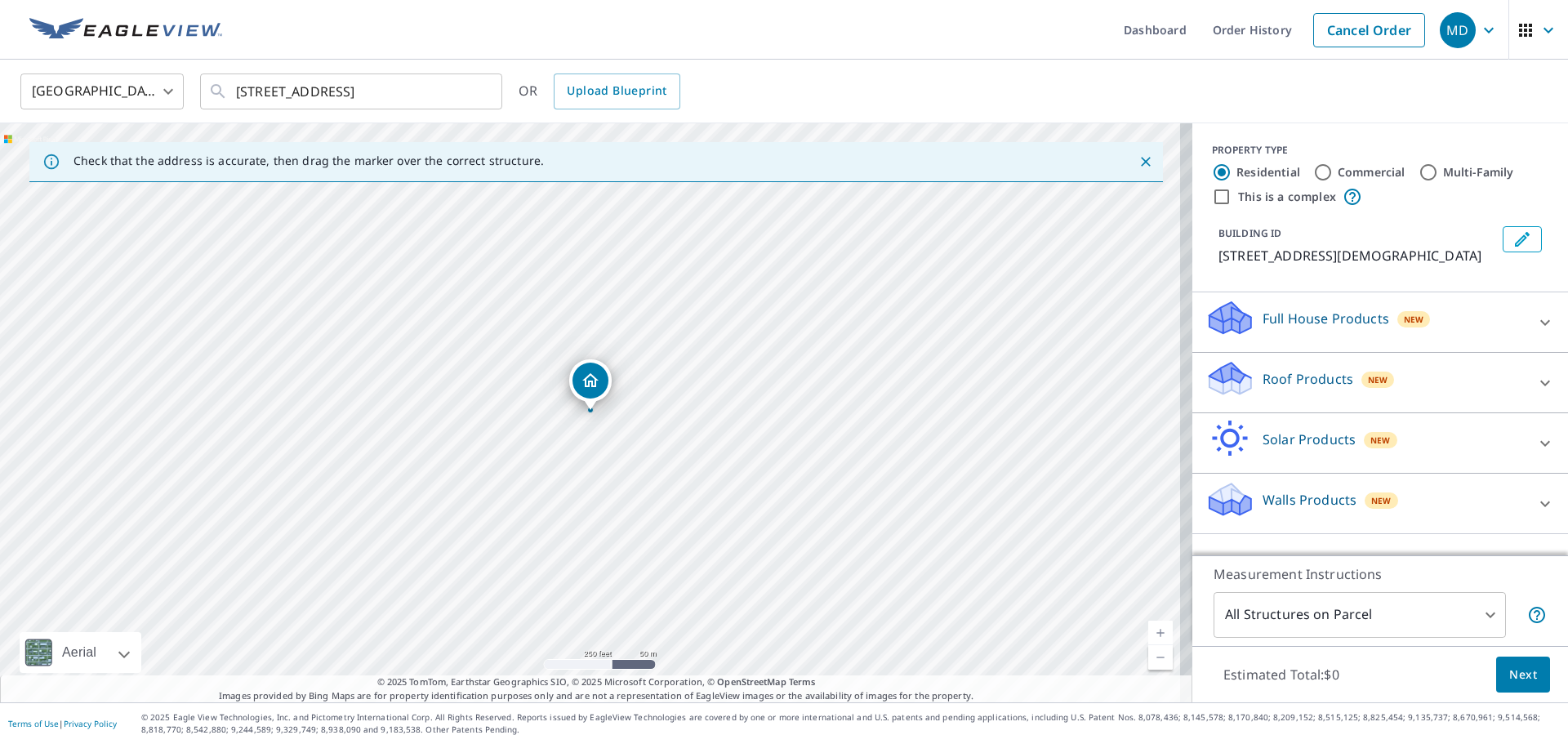
click at [1307, 384] on p "Roof Products" at bounding box center [1307, 379] width 91 height 20
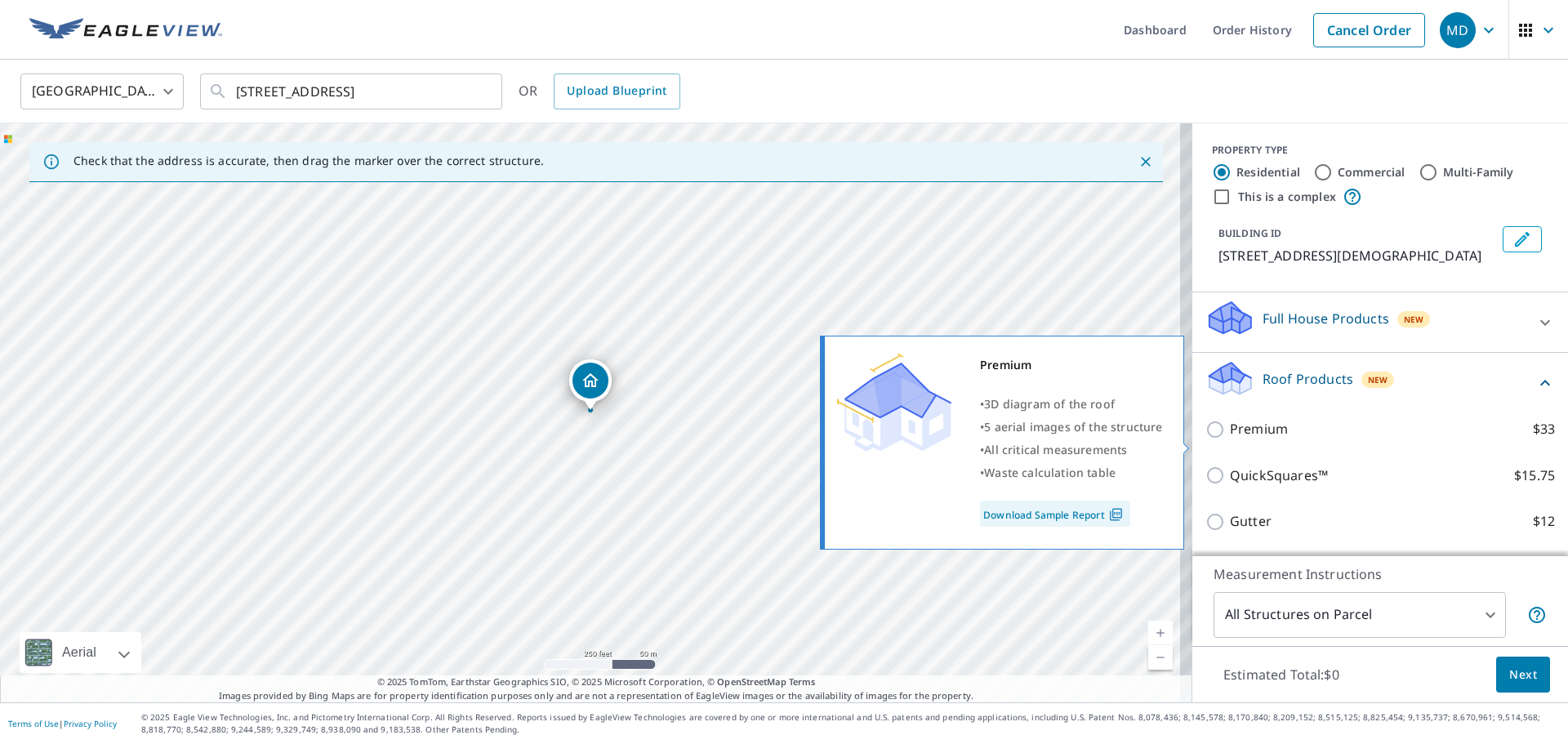
click at [1230, 439] on p "Premium" at bounding box center [1258, 430] width 58 height 21
click at [1219, 439] on input "Premium $33" at bounding box center [1218, 430] width 25 height 20
checkbox input "true"
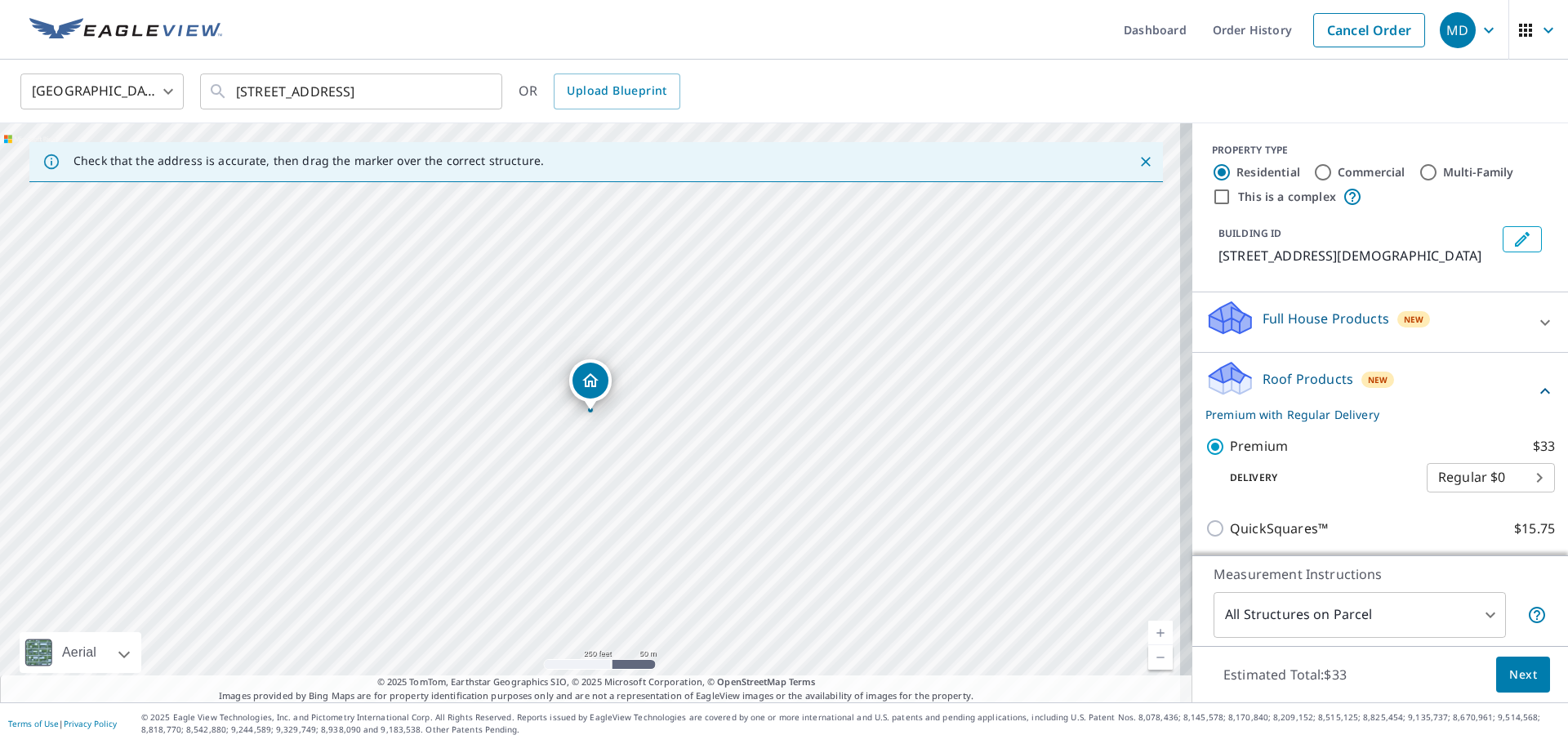
click at [1496, 683] on button "Next" at bounding box center [1523, 674] width 54 height 37
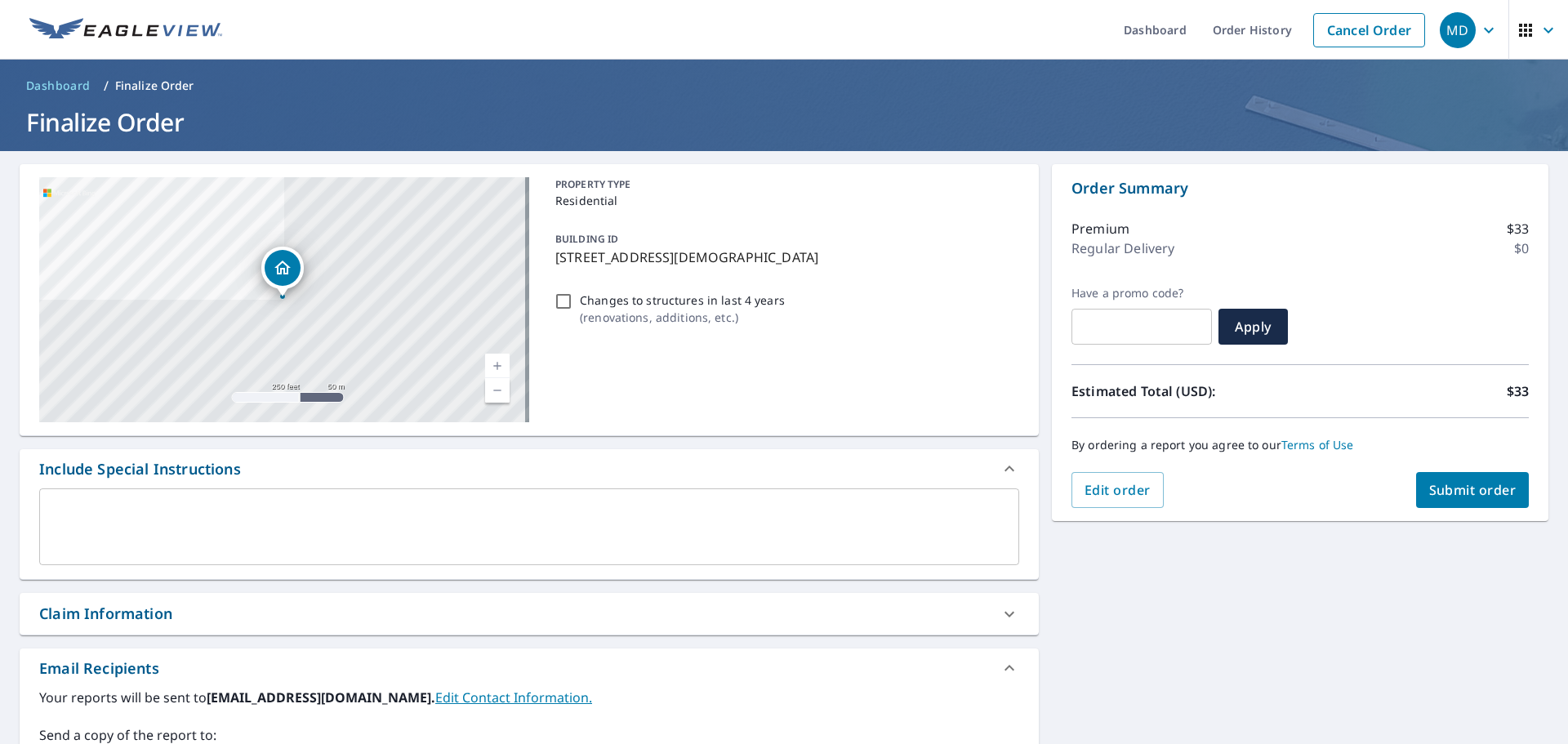
click at [1445, 482] on span "Submit order" at bounding box center [1473, 490] width 88 height 18
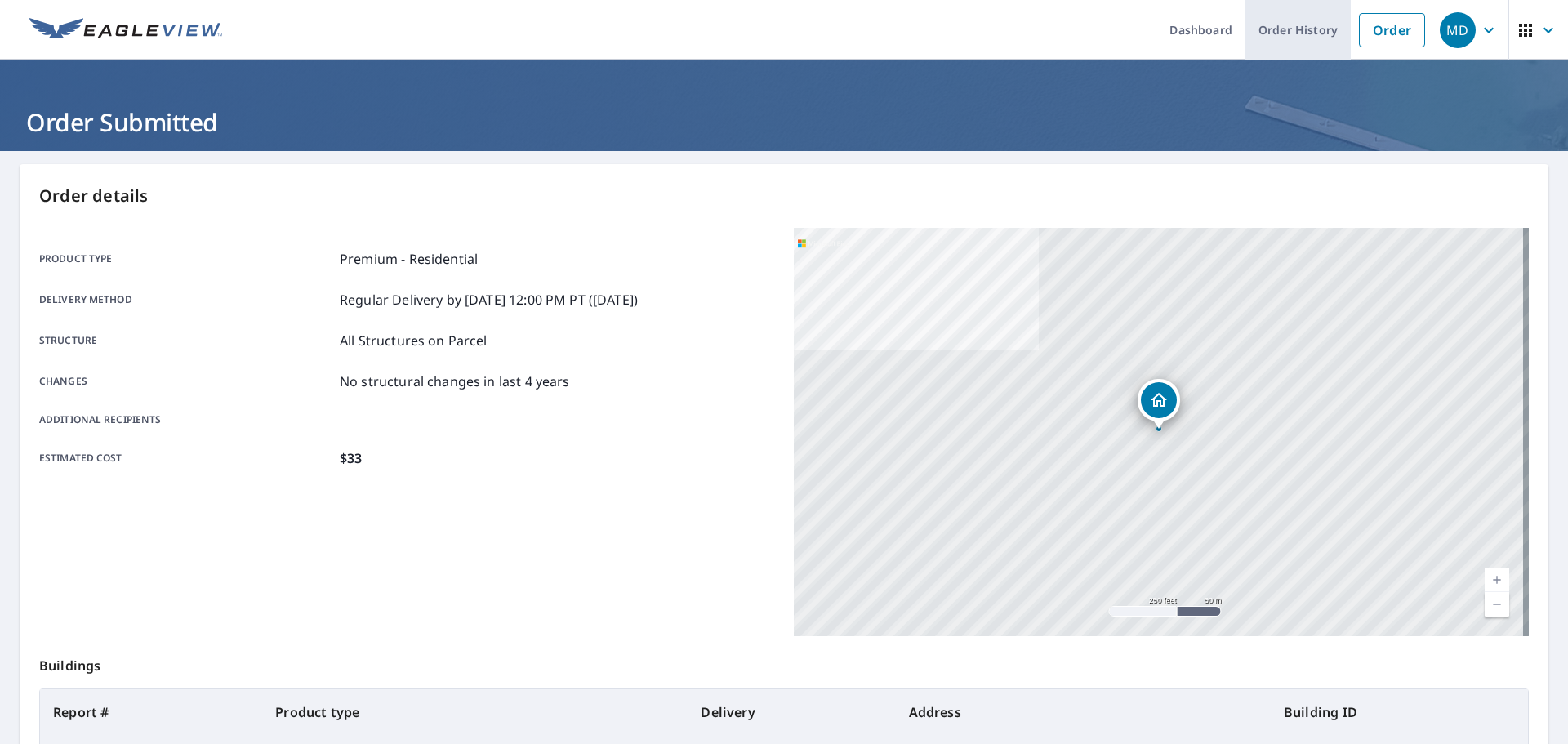
click at [1285, 26] on link "Order History" at bounding box center [1298, 29] width 106 height 59
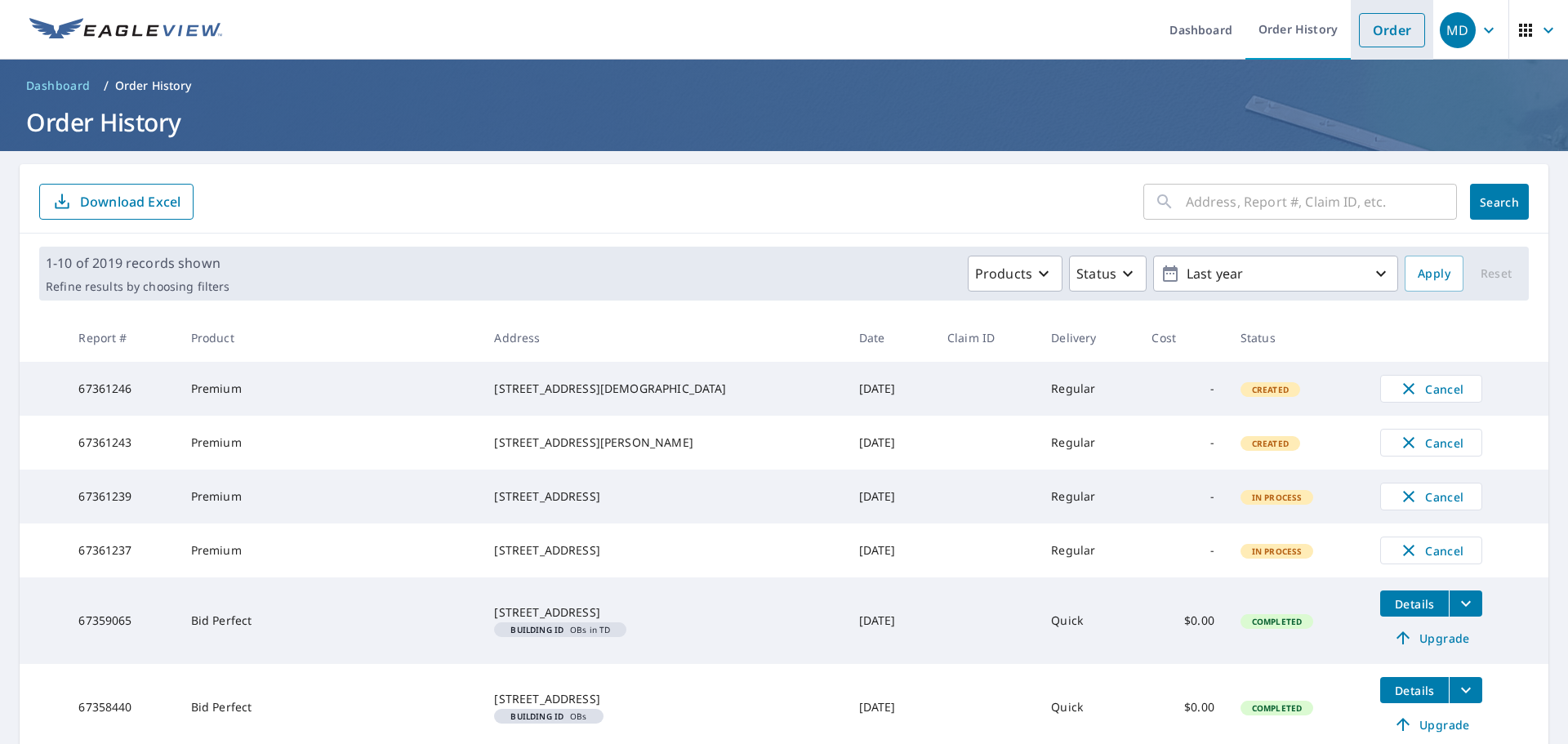
click at [1373, 41] on link "Order" at bounding box center [1391, 30] width 66 height 34
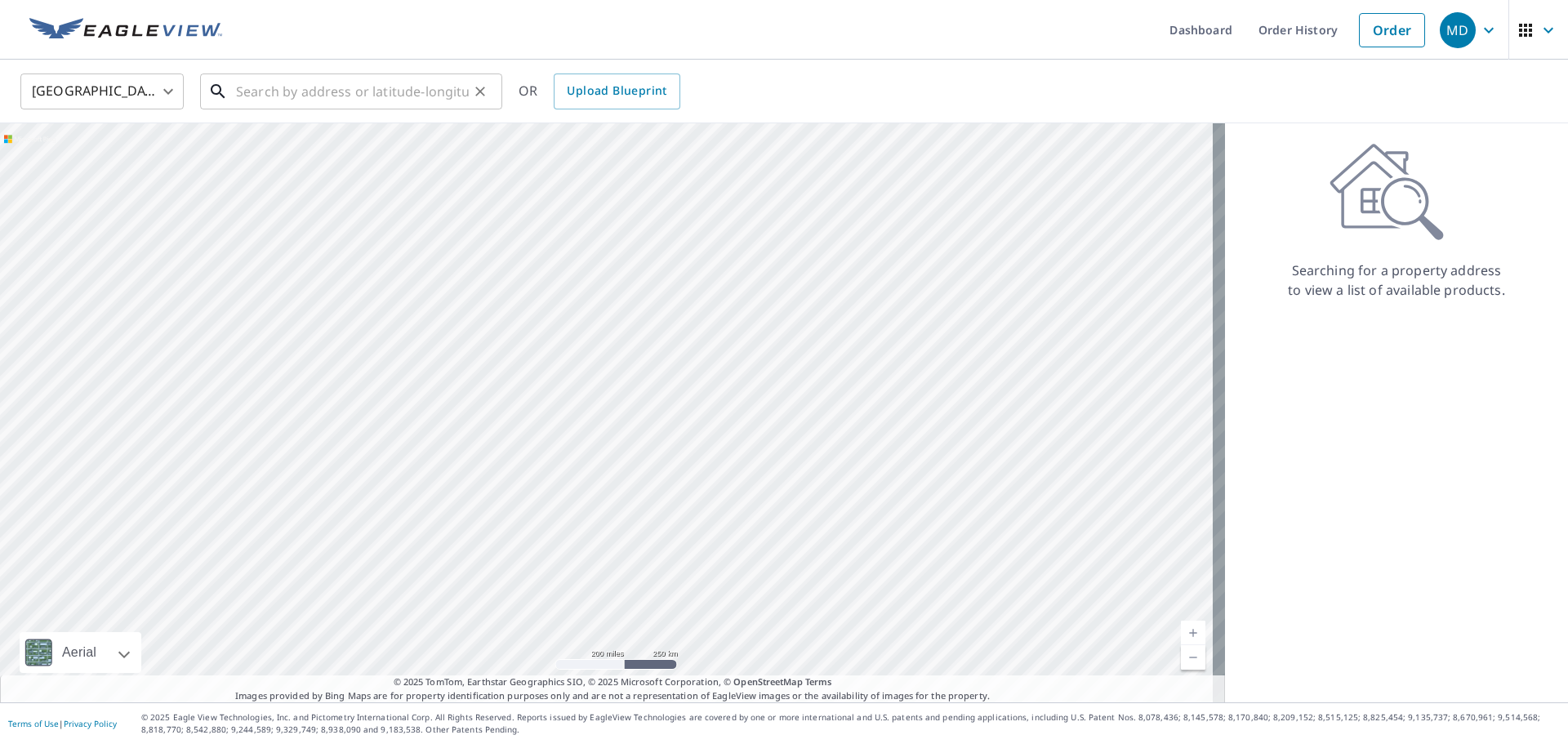
click at [278, 90] on input "text" at bounding box center [352, 92] width 233 height 45
paste input "[STREET_ADDRESS]"
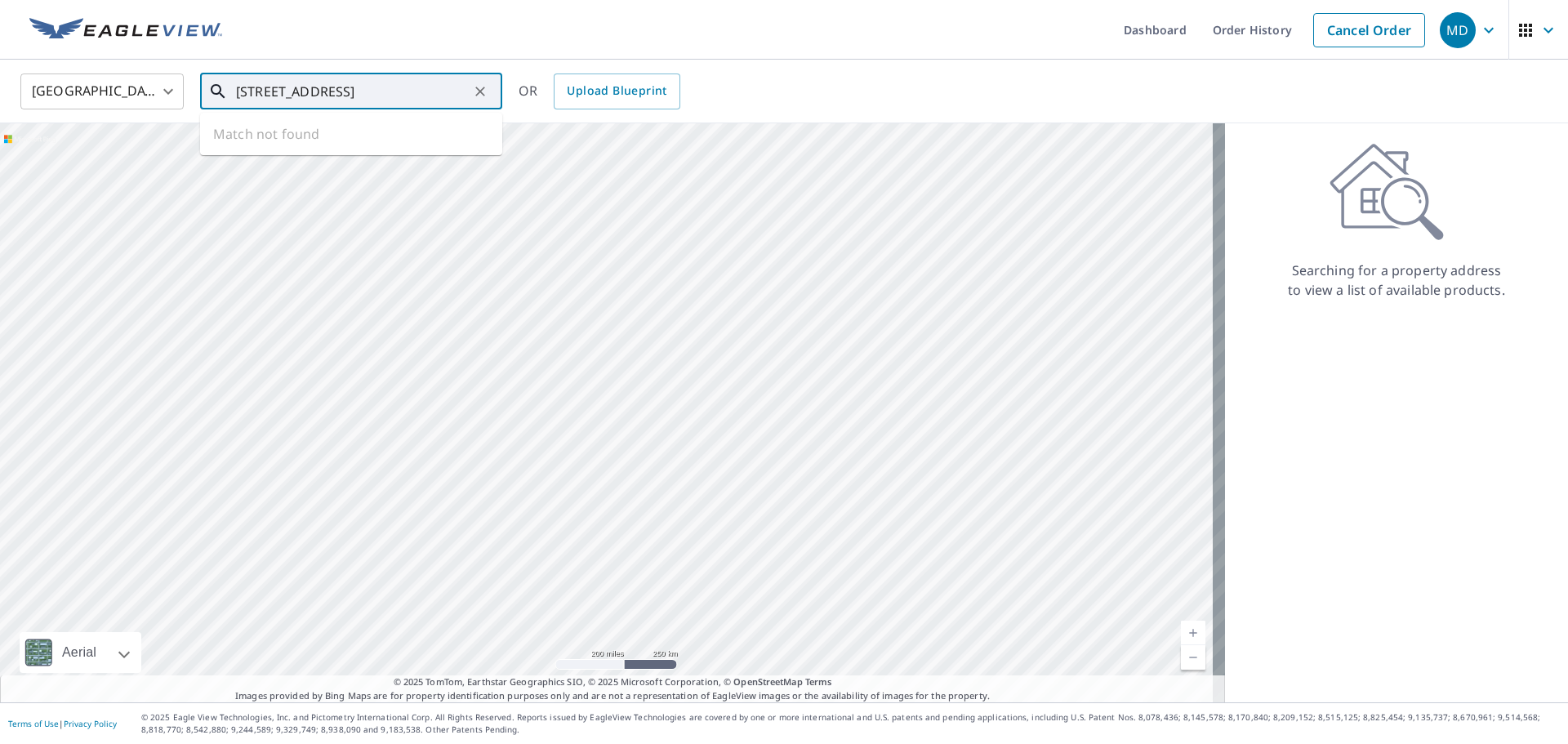
scroll to position [0, 21]
type input "[STREET_ADDRESS]"
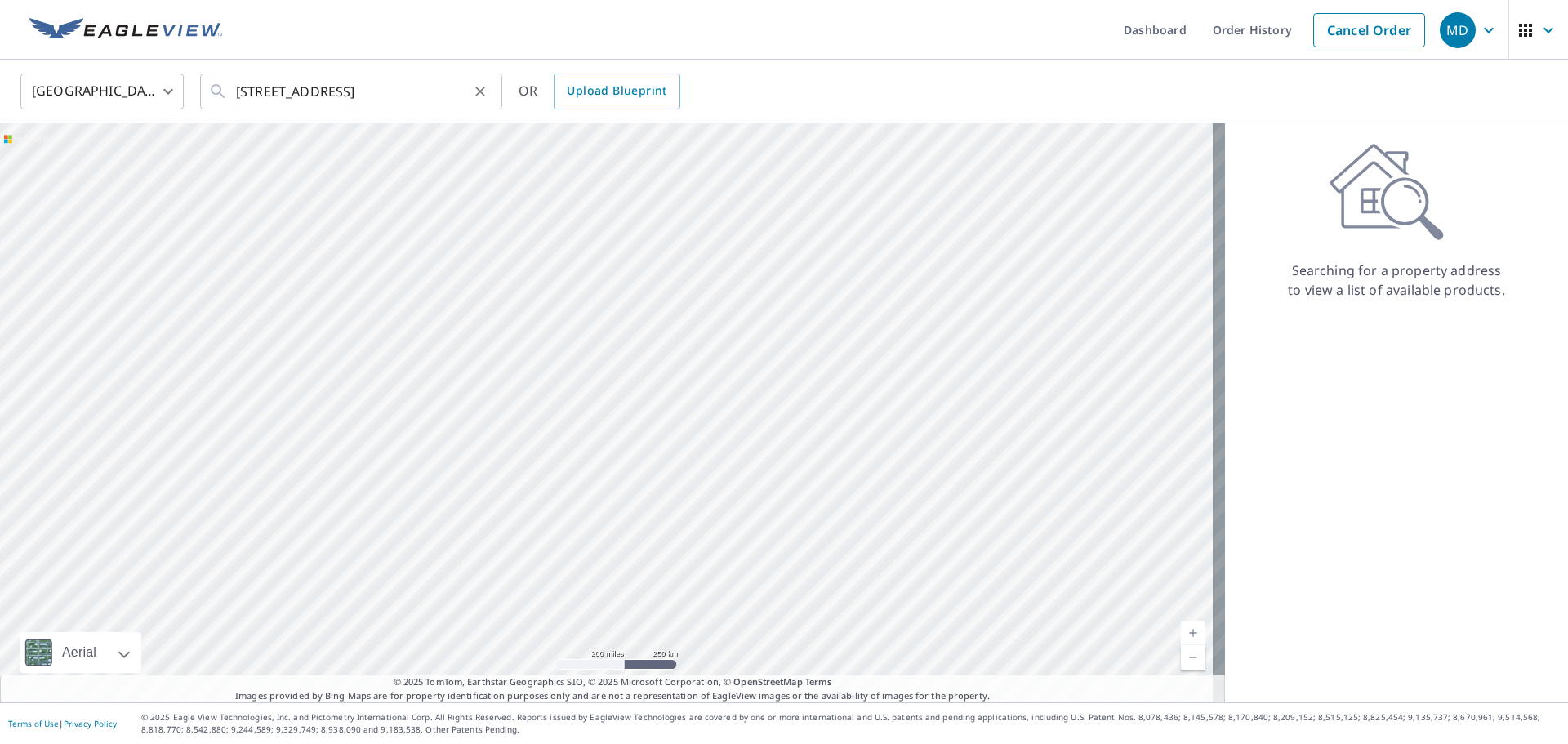
scroll to position [0, 0]
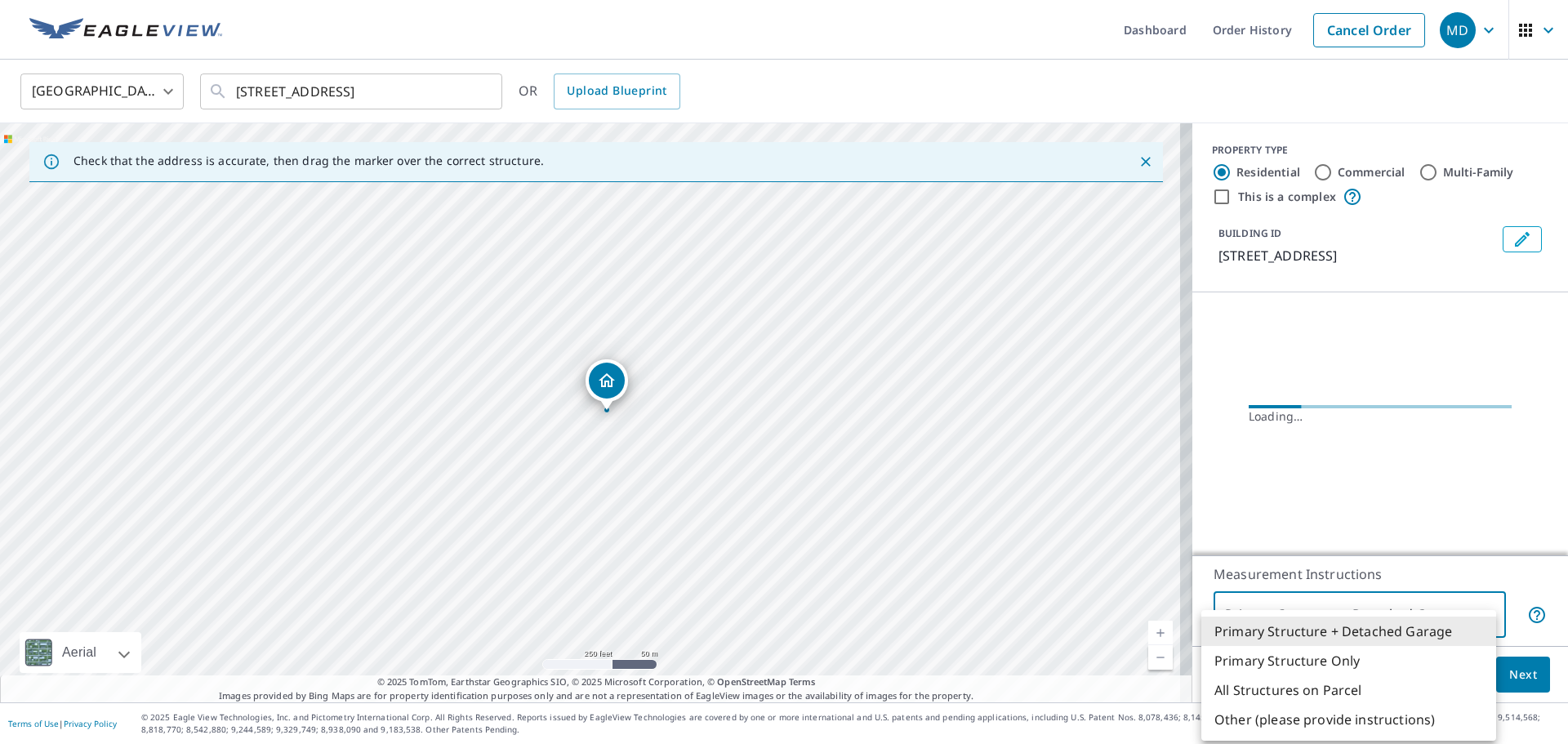
drag, startPoint x: 1316, startPoint y: 617, endPoint x: 1331, endPoint y: 617, distance: 15.0
click at [1318, 617] on body "MD MD Dashboard Order History Cancel Order MD [GEOGRAPHIC_DATA] [GEOGRAPHIC_DAT…" at bounding box center [784, 372] width 1568 height 744
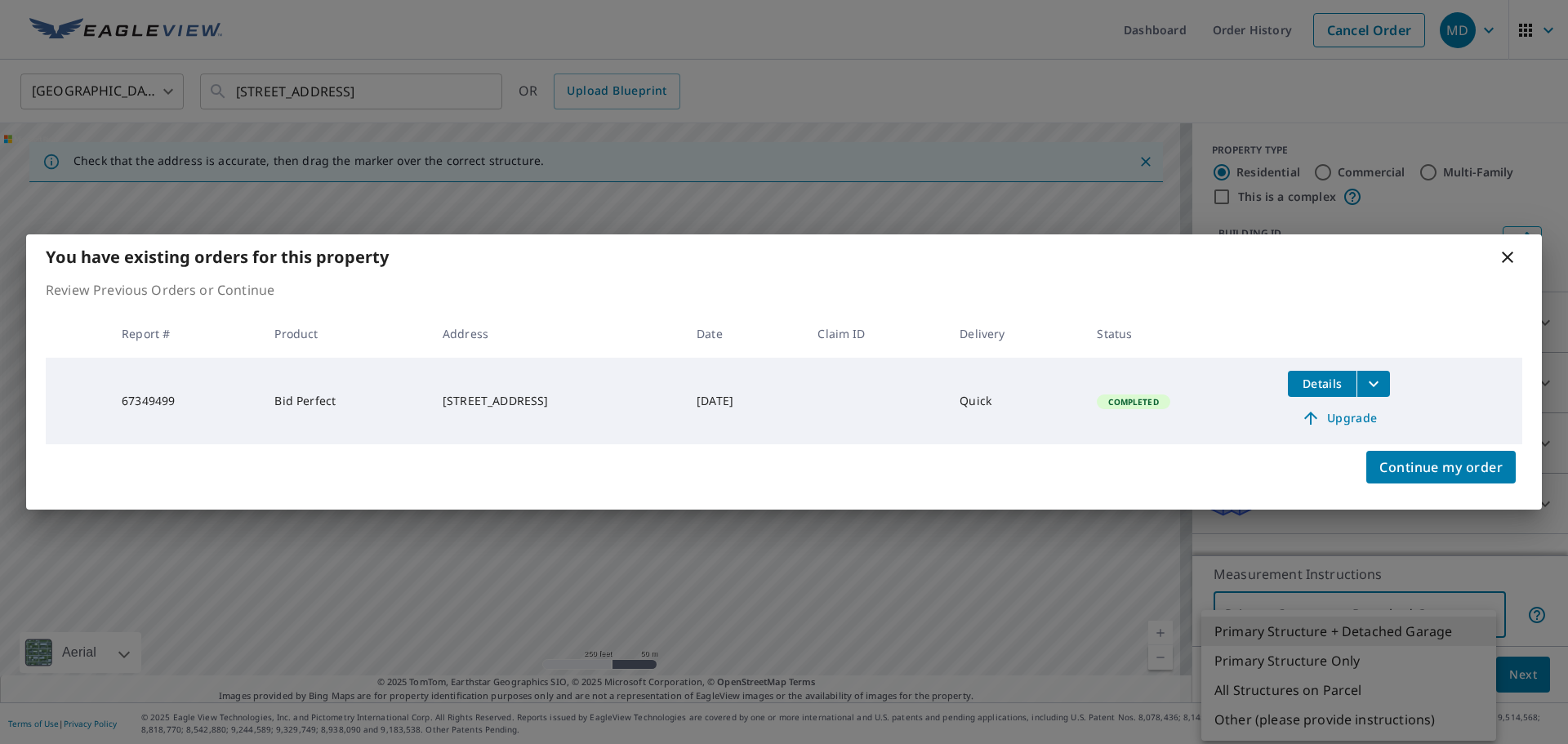
click at [1314, 427] on td "Details Upgrade" at bounding box center [1398, 401] width 247 height 87
click at [1322, 414] on span "Upgrade" at bounding box center [1339, 418] width 82 height 20
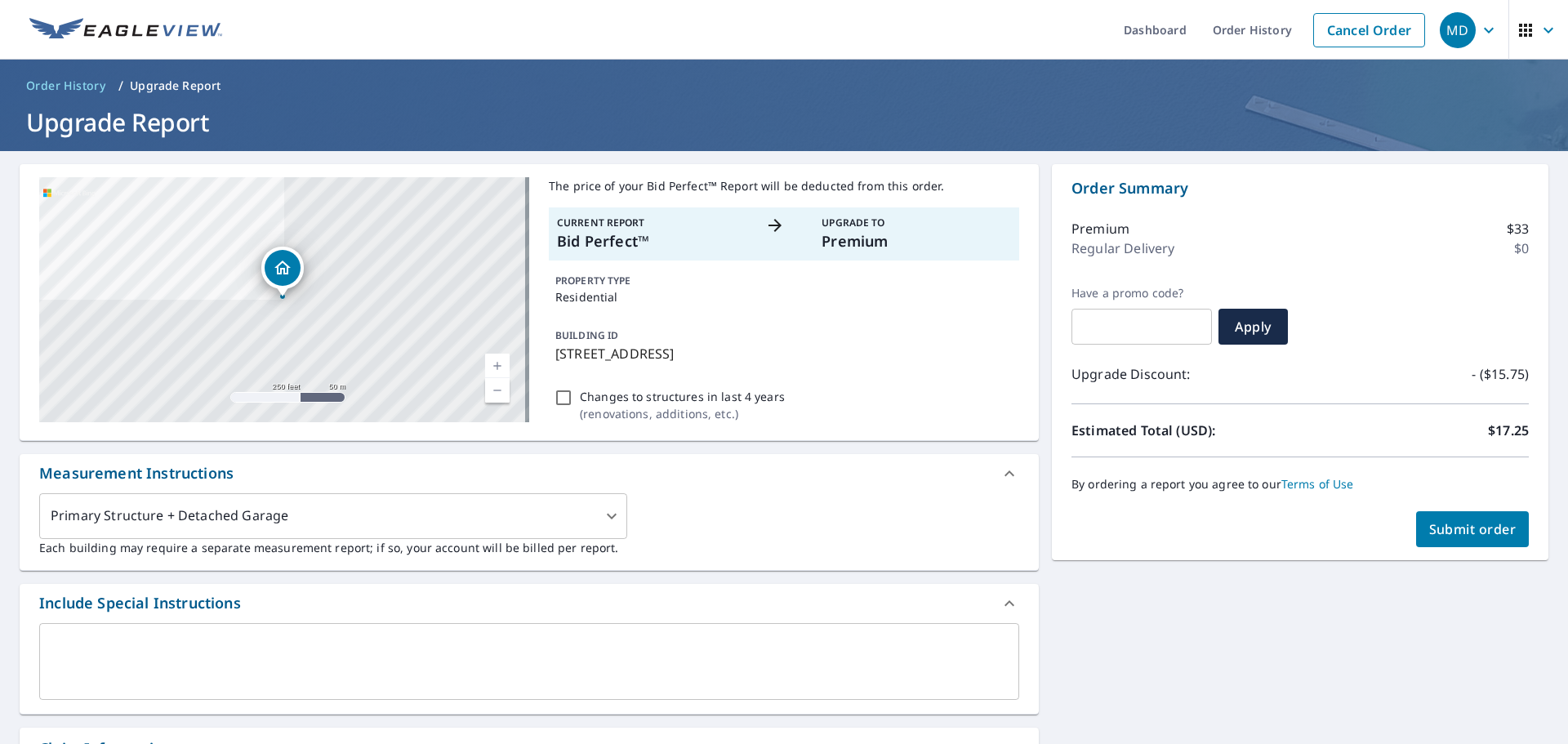
click at [1492, 524] on span "Submit order" at bounding box center [1473, 529] width 88 height 18
